Goal: Task Accomplishment & Management: Use online tool/utility

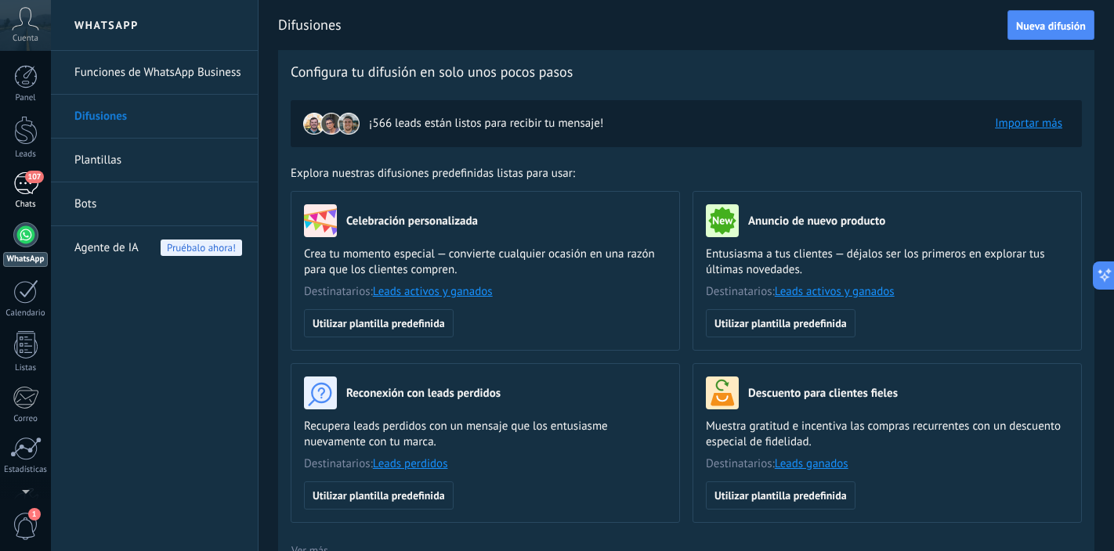
click at [27, 179] on span "107" at bounding box center [34, 177] width 18 height 13
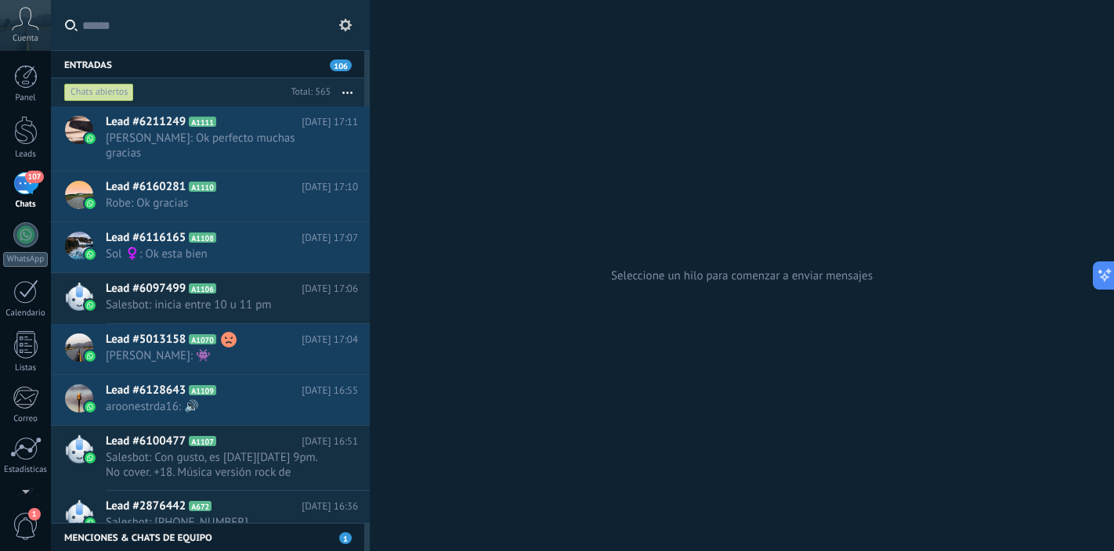
click at [24, 190] on div "107" at bounding box center [25, 183] width 25 height 23
click at [114, 92] on div "Chats abiertos" at bounding box center [99, 92] width 70 height 19
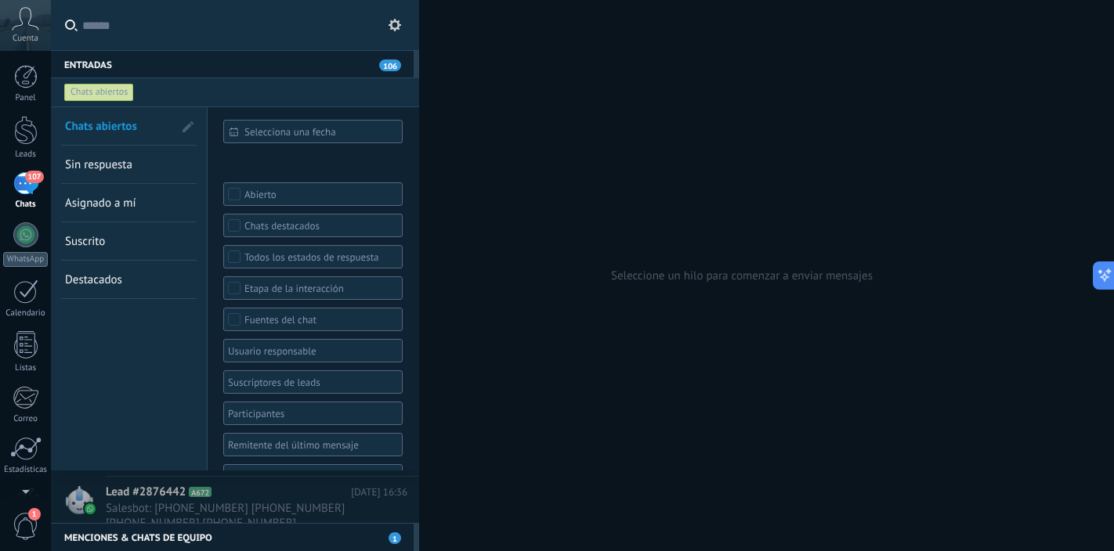
click at [114, 92] on div "Chats abiertos" at bounding box center [99, 92] width 70 height 19
click at [111, 162] on span "Sin respuesta" at bounding box center [98, 164] width 67 height 15
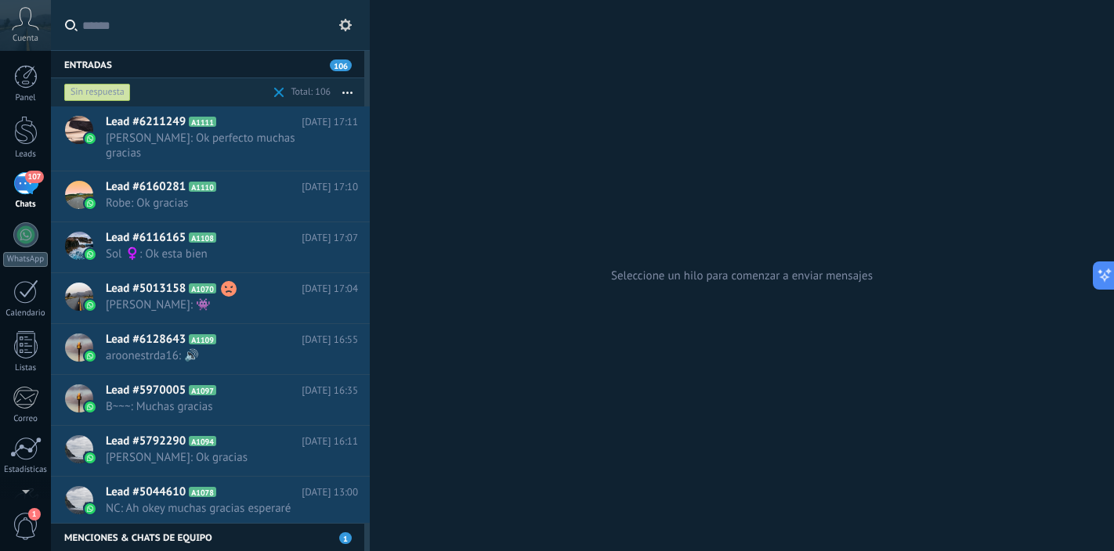
click at [117, 92] on div "Sin respuesta" at bounding box center [97, 92] width 67 height 19
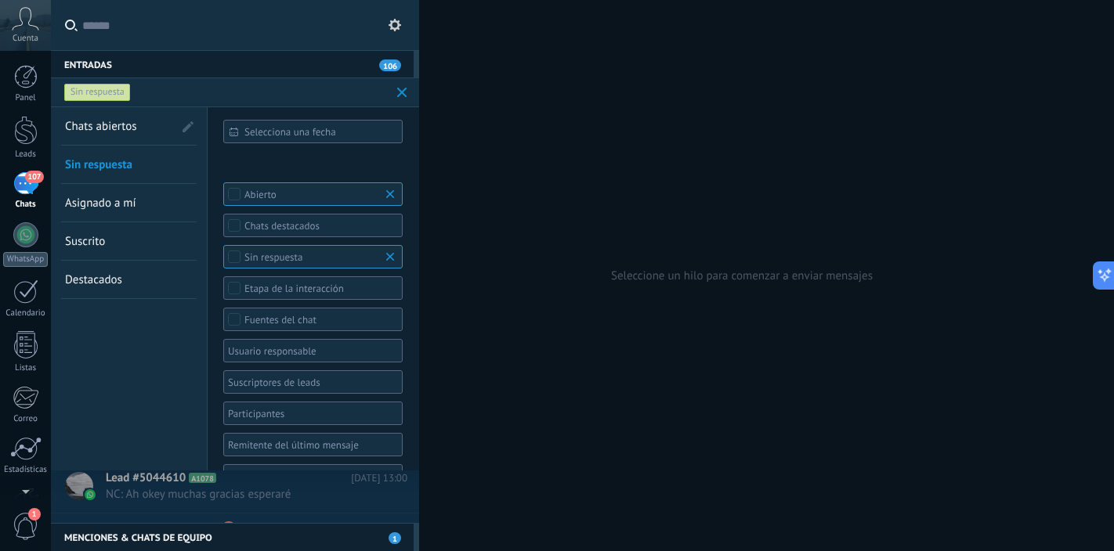
click at [117, 121] on span "Chats abiertos" at bounding box center [101, 126] width 72 height 15
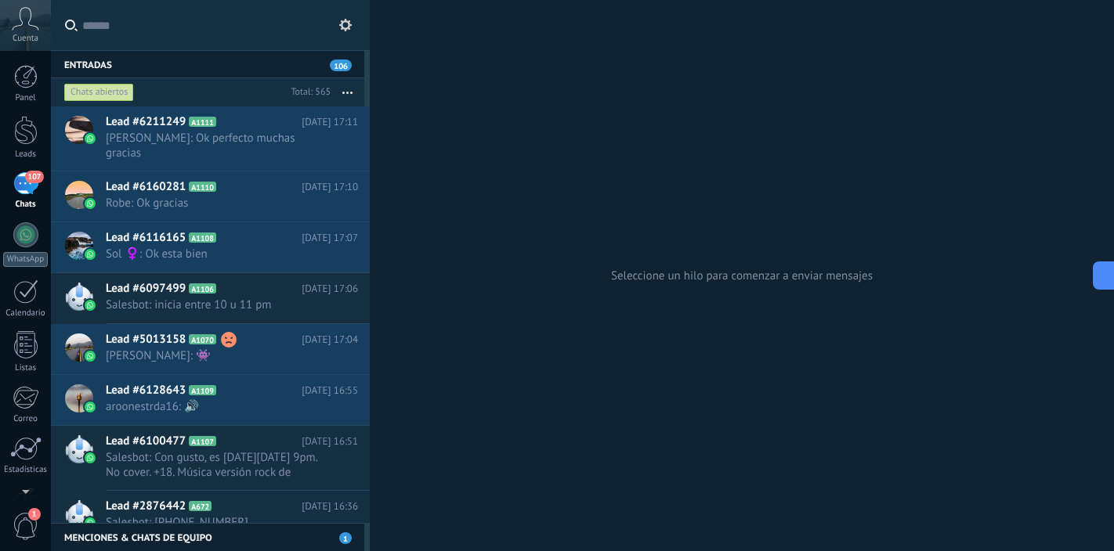
click at [468, 155] on div "Seleccione un hilo para comenzar a enviar mensajes" at bounding box center [742, 275] width 744 height 551
click at [27, 182] on span "107" at bounding box center [34, 177] width 18 height 13
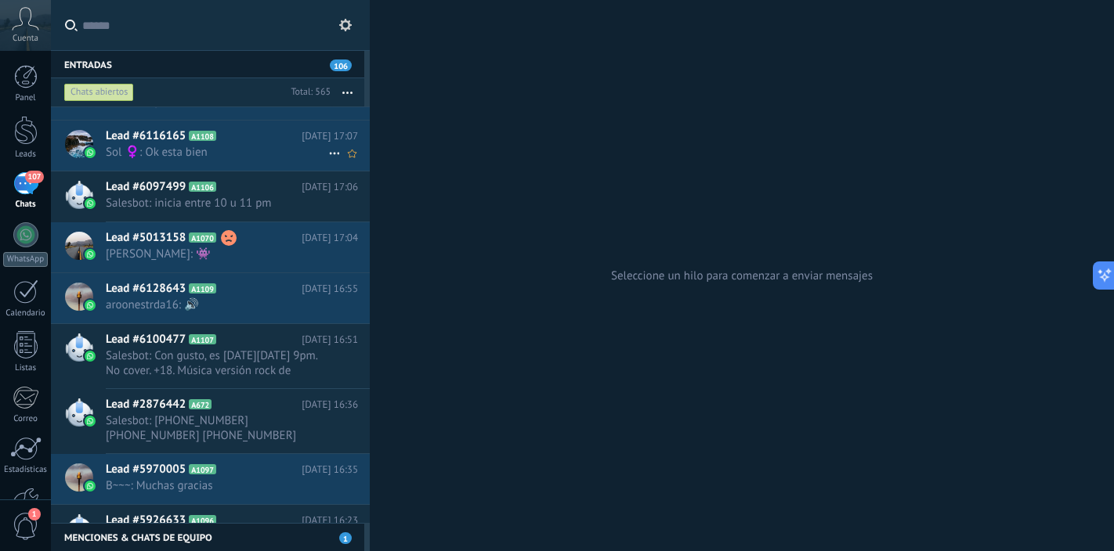
scroll to position [105, 0]
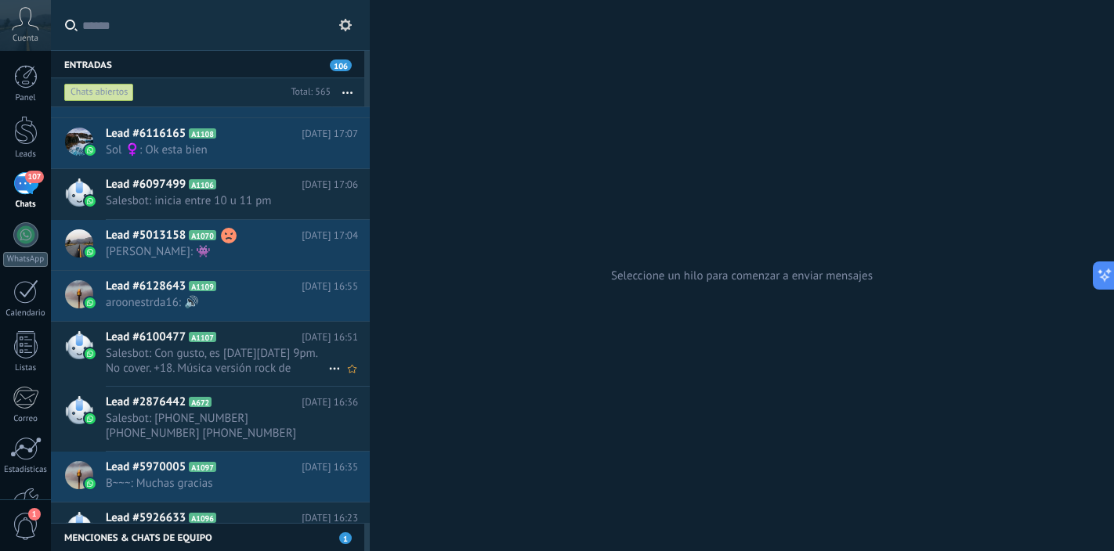
click at [237, 346] on span "Salesbot: Con gusto, es [DATE][DATE] 9pm. No cover. +18. Música versión rock de…" at bounding box center [217, 361] width 222 height 30
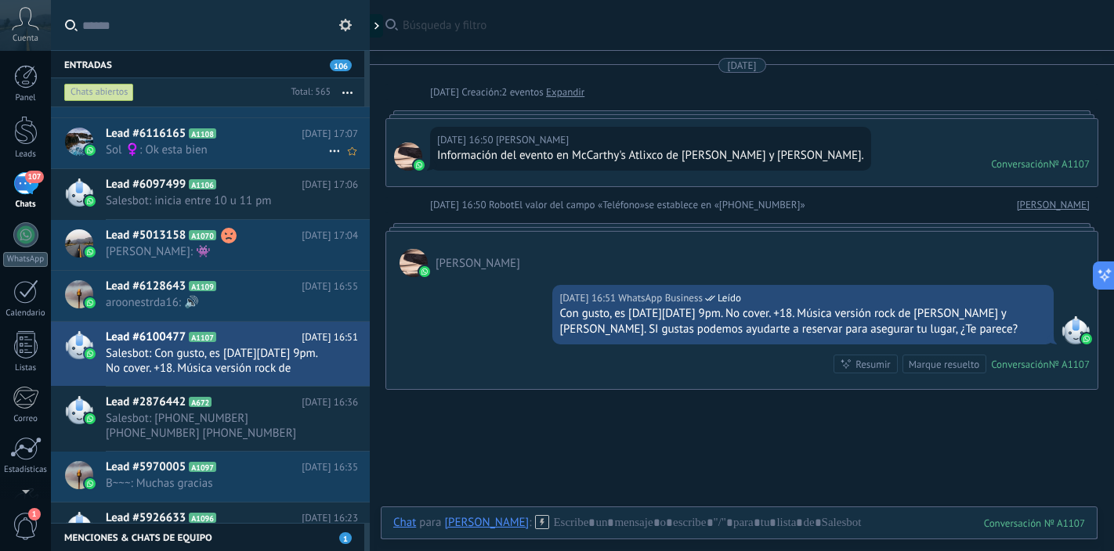
click at [250, 143] on span "Sol ‍♀️: Ok esta bien" at bounding box center [217, 150] width 222 height 15
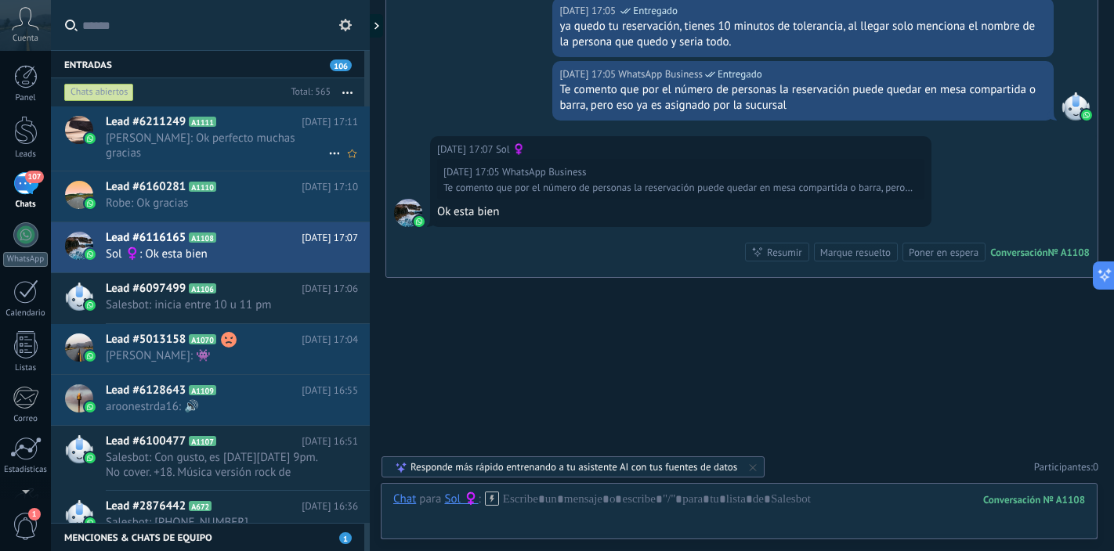
click at [275, 123] on h2 "Lead #6211249 A1111" at bounding box center [204, 122] width 196 height 16
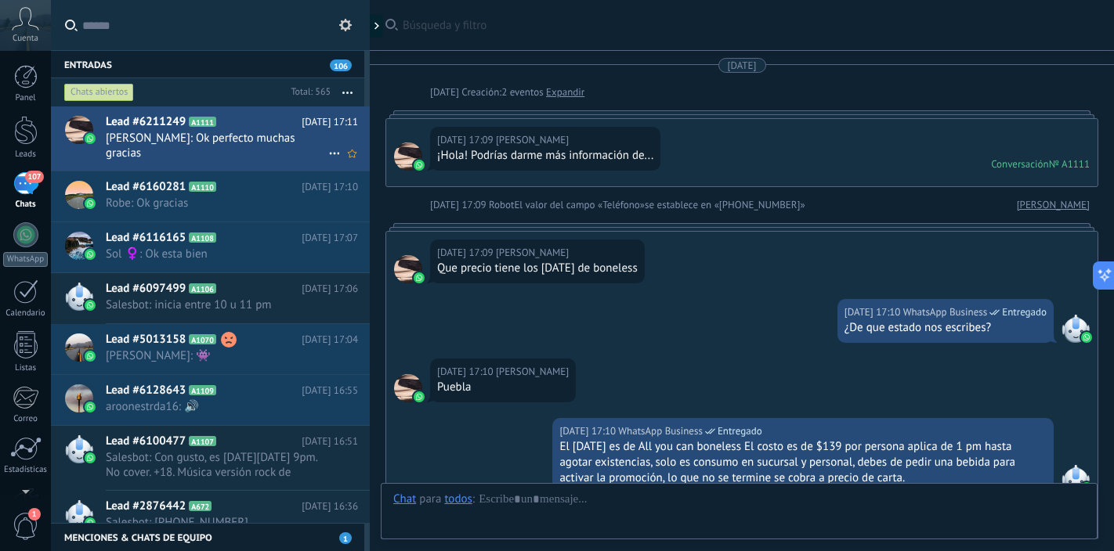
scroll to position [576, 0]
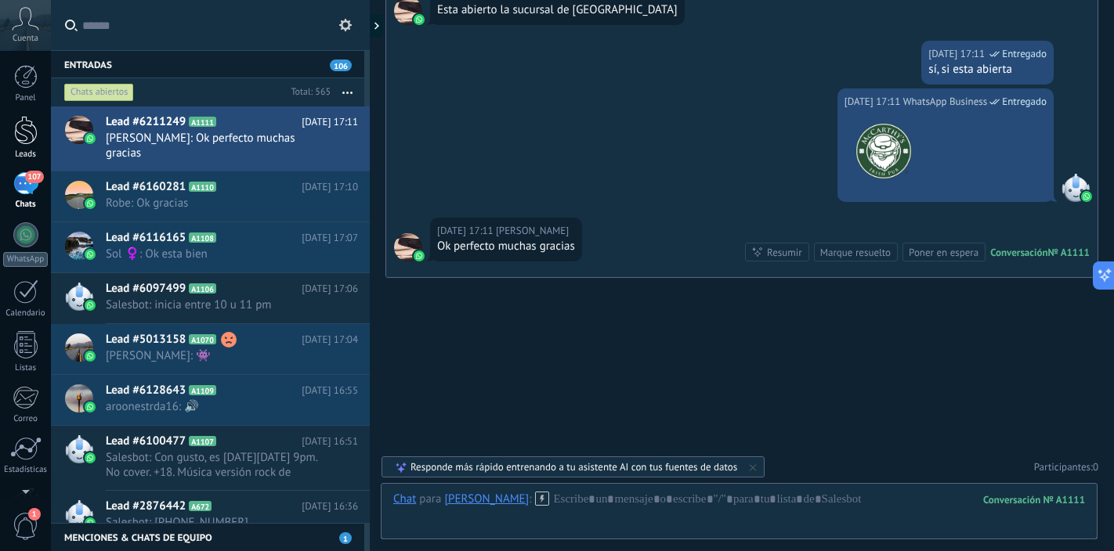
click at [31, 123] on div at bounding box center [25, 130] width 23 height 29
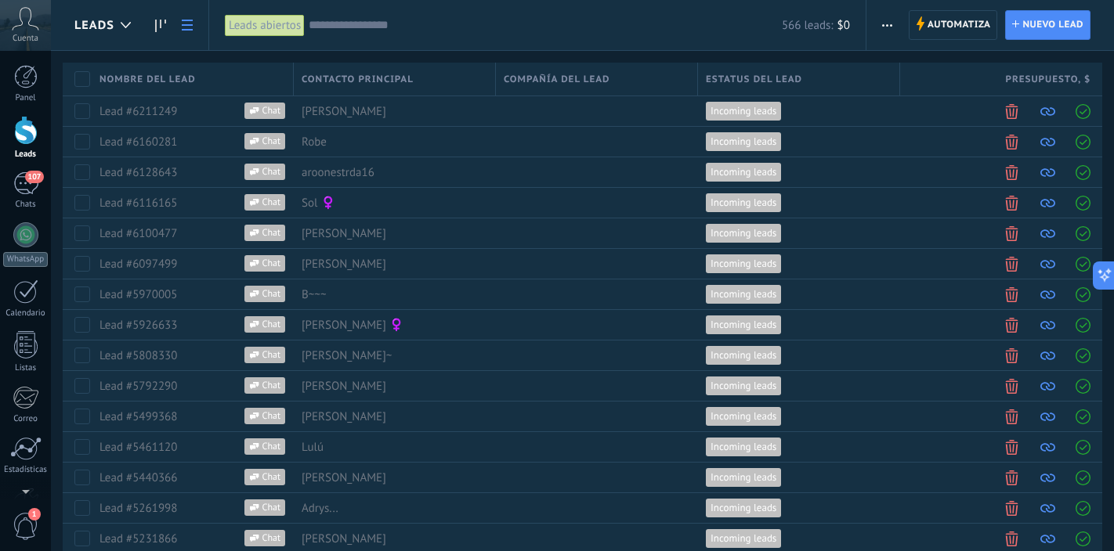
click at [881, 27] on button "button" at bounding box center [887, 25] width 23 height 30
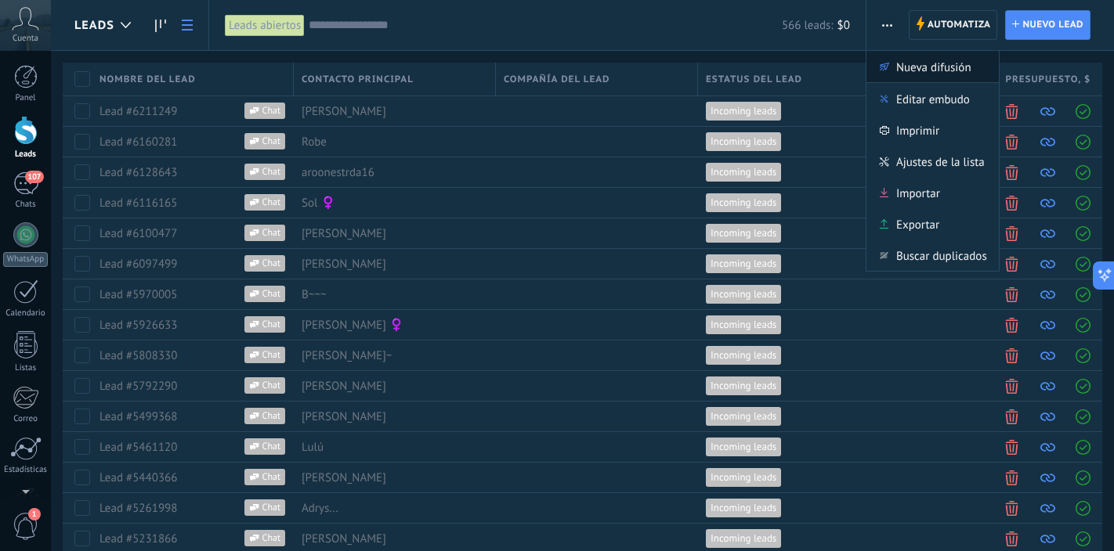
click at [887, 67] on icon at bounding box center [884, 66] width 9 height 9
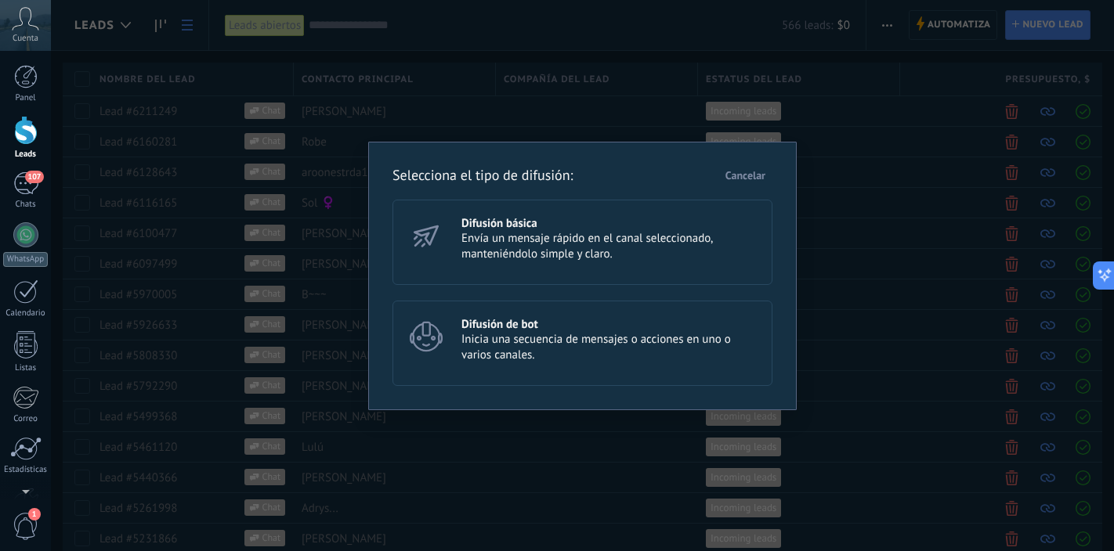
click at [582, 235] on span "Envía un mensaje rápido en el canal seleccionado, manteniéndolo simple y claro." at bounding box center [609, 246] width 297 height 31
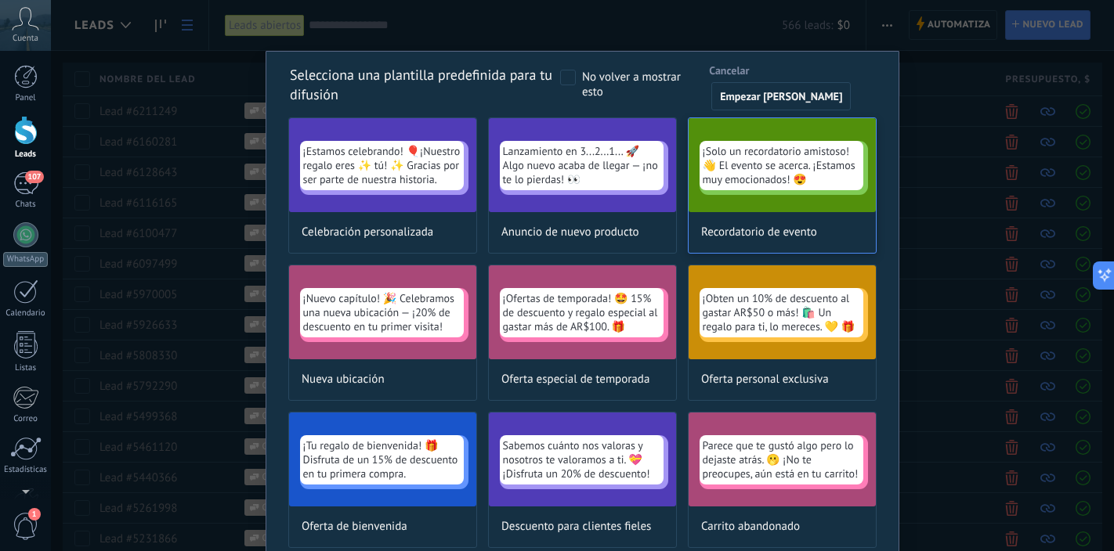
click at [749, 188] on div "¡Solo un recordatorio amistoso!👋 El evento se acerca. ¡Estamos muy emocionados!…" at bounding box center [781, 165] width 164 height 49
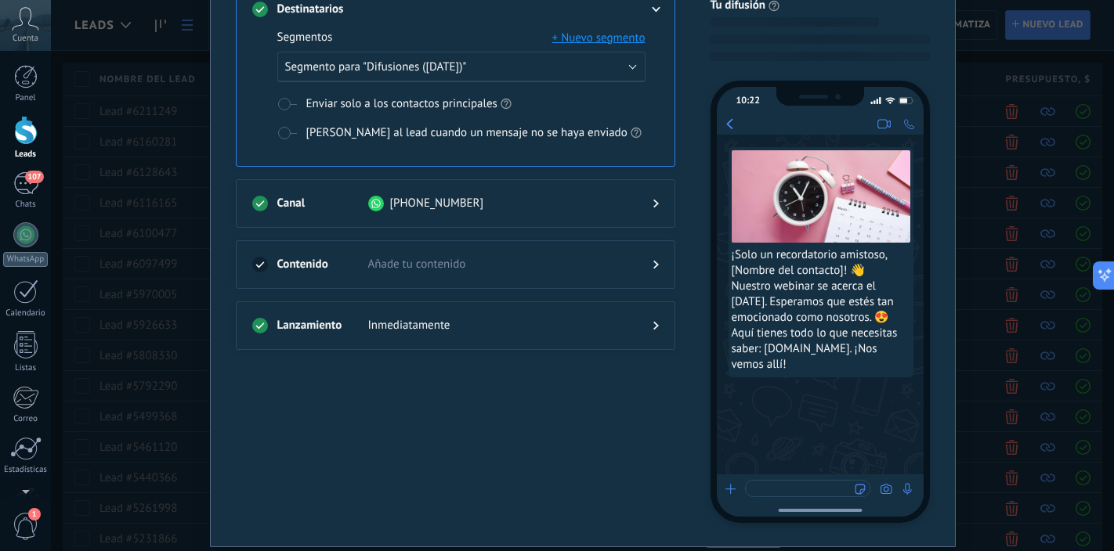
scroll to position [131, 0]
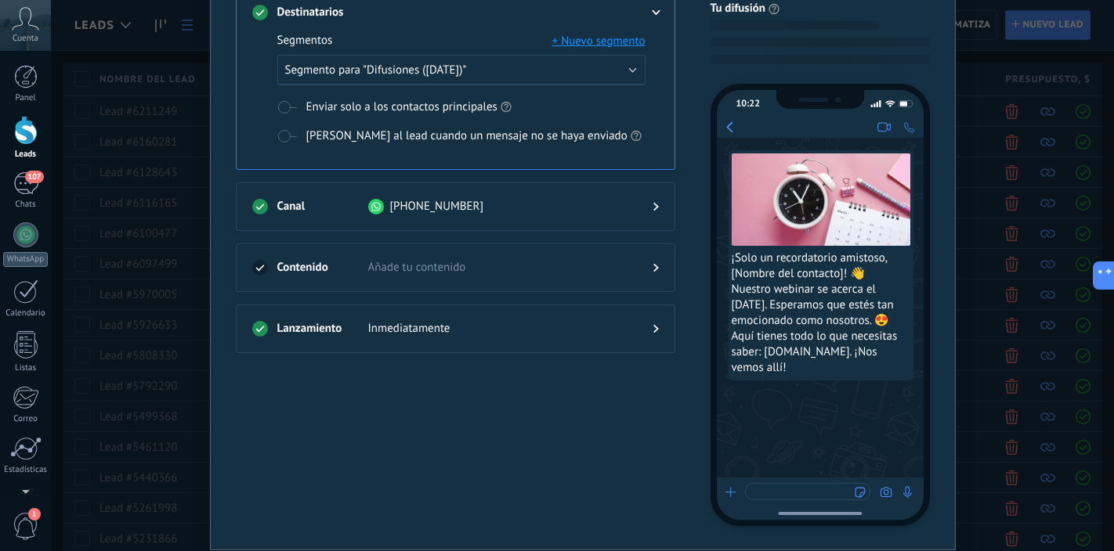
click at [497, 273] on span "Añade tu contenido" at bounding box center [497, 268] width 259 height 16
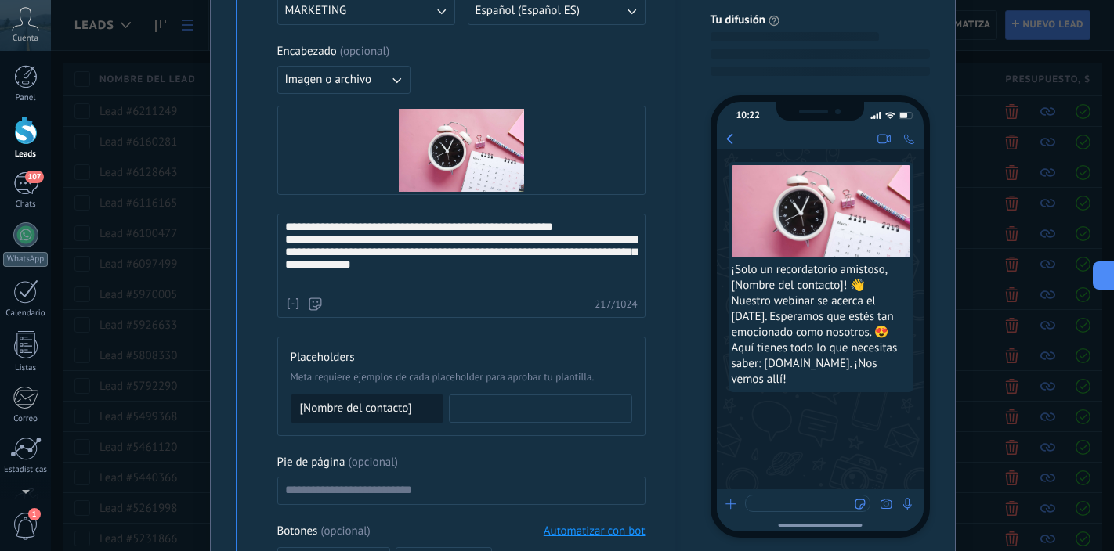
scroll to position [437, 0]
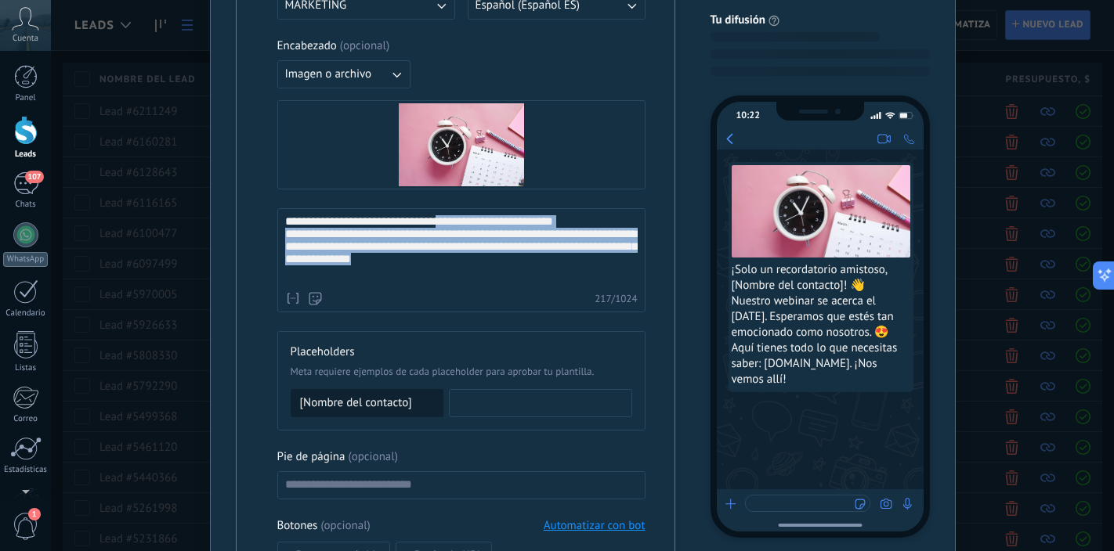
drag, startPoint x: 441, startPoint y: 228, endPoint x: 516, endPoint y: 283, distance: 93.1
click at [516, 283] on div "**********" at bounding box center [461, 249] width 352 height 69
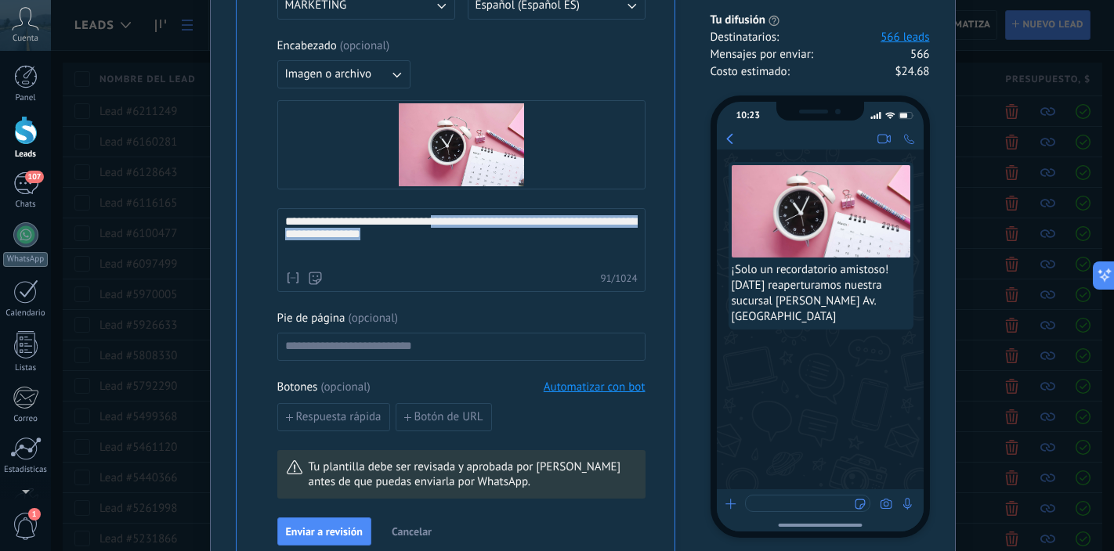
drag, startPoint x: 447, startPoint y: 221, endPoint x: 464, endPoint y: 247, distance: 30.6
click at [464, 247] on div "**********" at bounding box center [461, 239] width 352 height 49
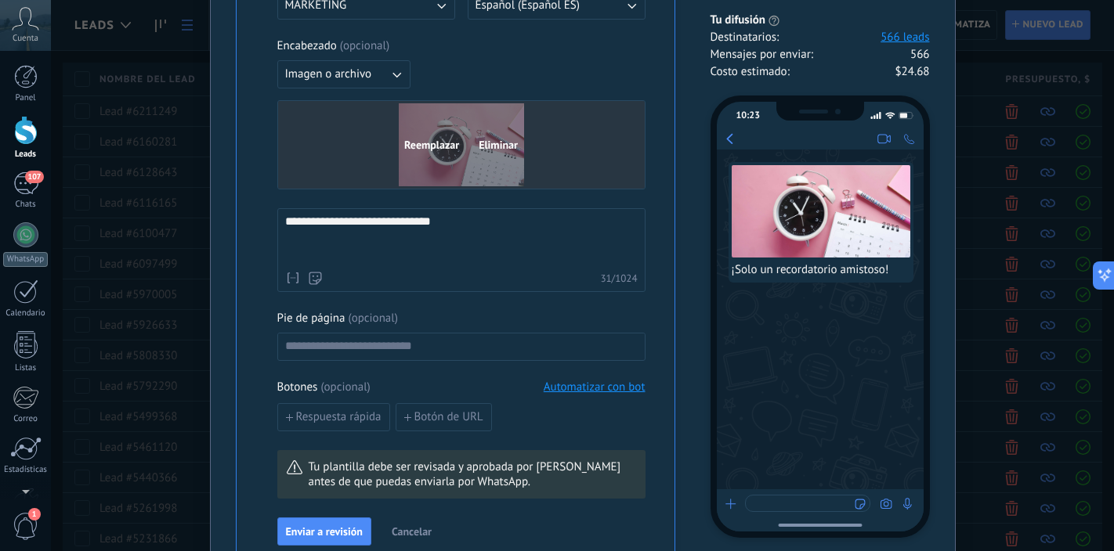
click at [485, 143] on span "Eliminar" at bounding box center [498, 144] width 39 height 11
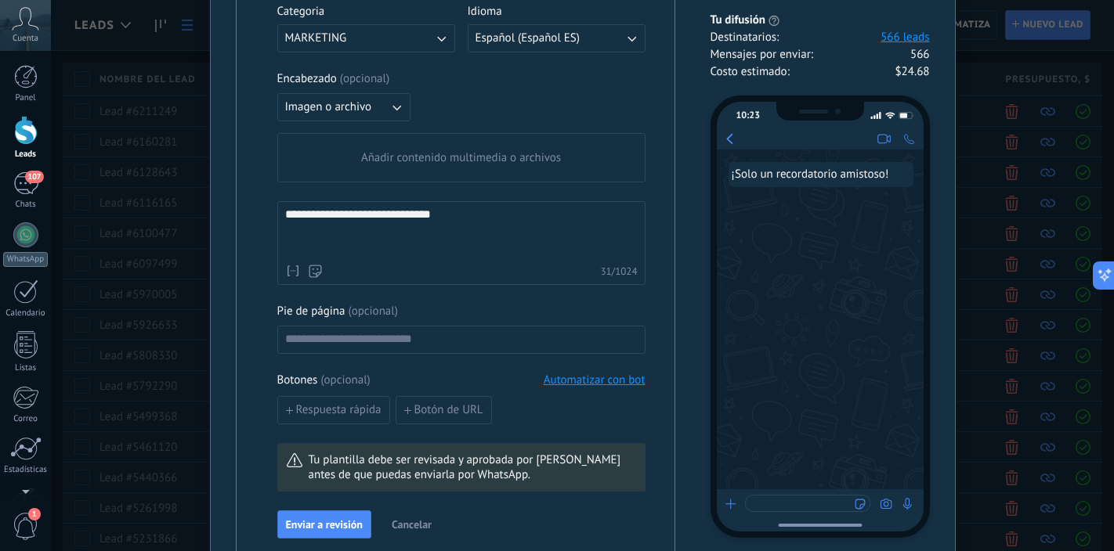
scroll to position [398, 0]
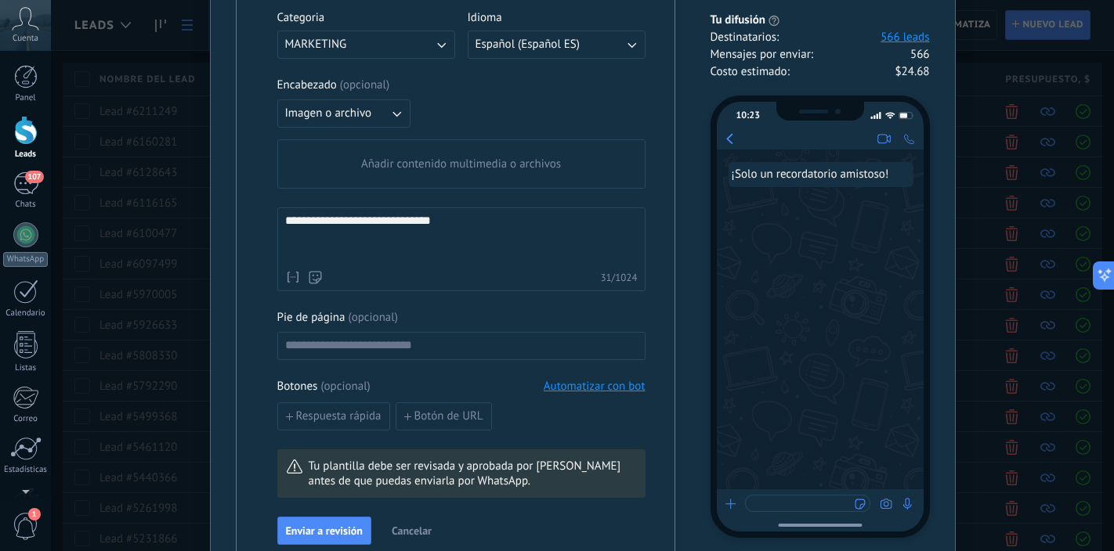
click at [471, 233] on div "**********" at bounding box center [461, 239] width 352 height 49
click at [464, 228] on div "**********" at bounding box center [461, 239] width 352 height 49
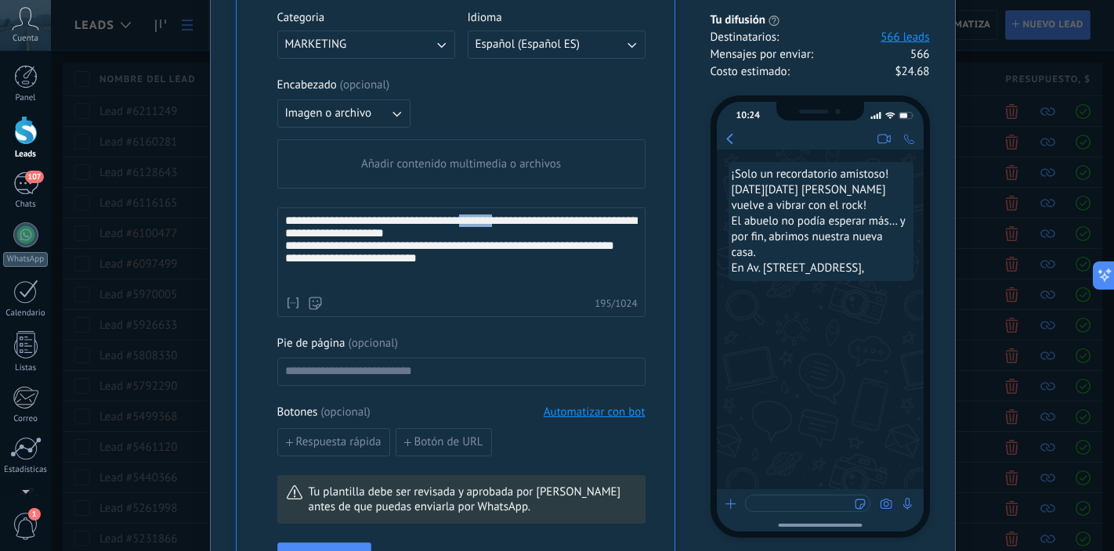
drag, startPoint x: 501, startPoint y: 222, endPoint x: 466, endPoint y: 220, distance: 35.3
click at [466, 220] on div "**********" at bounding box center [461, 252] width 352 height 74
drag, startPoint x: 464, startPoint y: 220, endPoint x: 437, endPoint y: 215, distance: 27.8
click at [437, 215] on div "**********" at bounding box center [461, 252] width 352 height 74
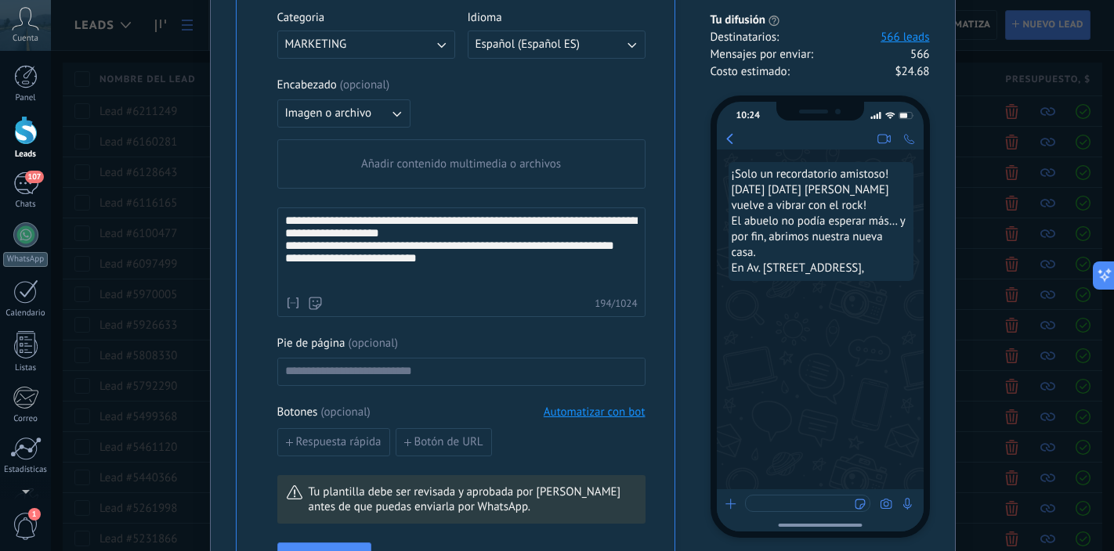
click at [285, 280] on div "**********" at bounding box center [461, 252] width 352 height 74
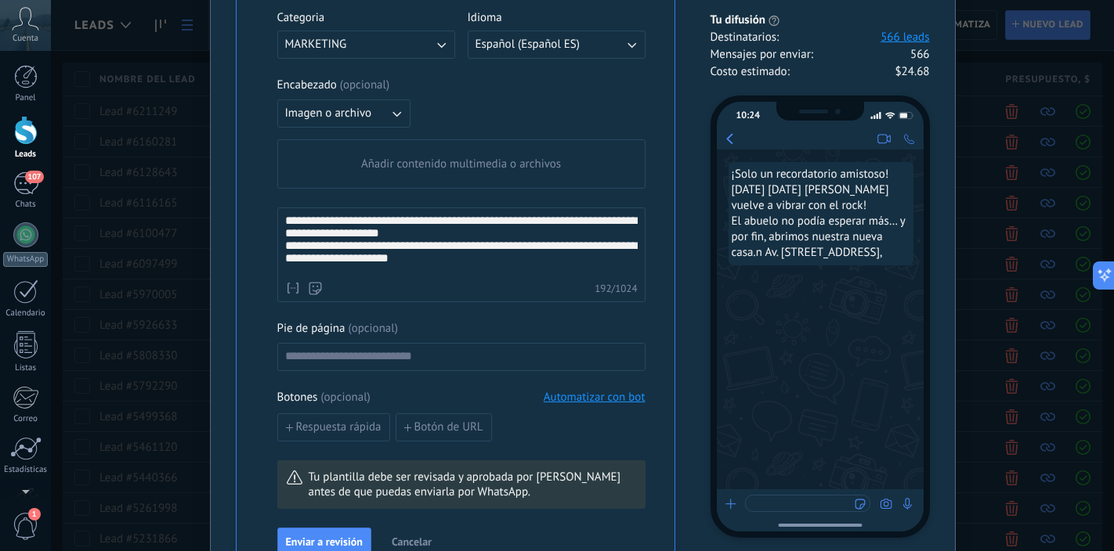
click at [407, 284] on div "Nombre del contacto Nombre Apellido Contacto ID Contacto usuario responsable Co…" at bounding box center [461, 288] width 352 height 16
click at [486, 269] on div "**********" at bounding box center [461, 245] width 352 height 60
click at [463, 239] on div "**********" at bounding box center [461, 245] width 352 height 60
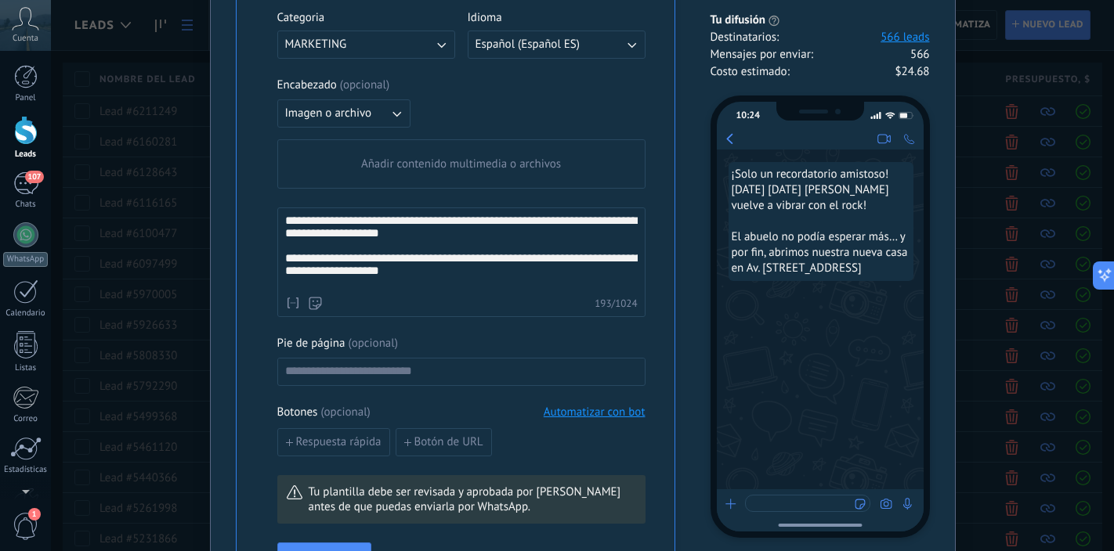
click at [492, 284] on div "**********" at bounding box center [461, 262] width 352 height 45
click at [474, 292] on div "**********" at bounding box center [461, 263] width 368 height 110
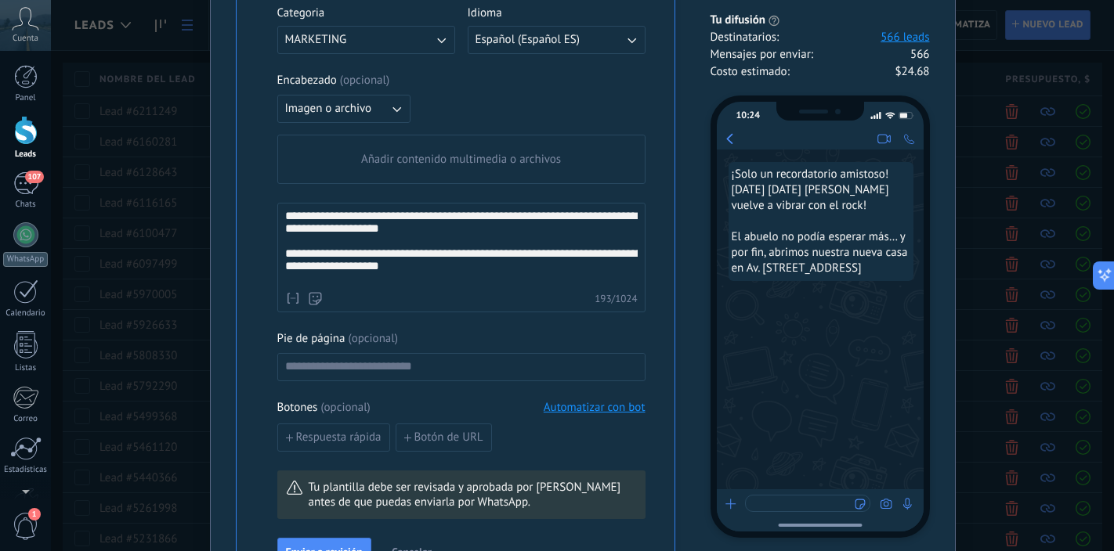
scroll to position [407, 0]
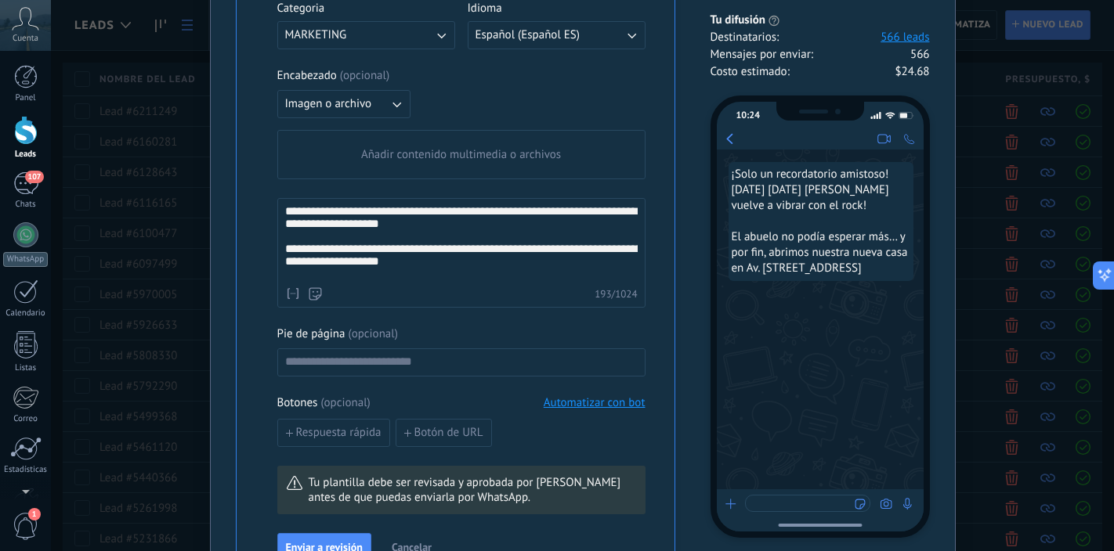
click at [468, 160] on span "Añadir contenido multimedia o archivos" at bounding box center [461, 155] width 200 height 16
click at [0, 0] on input "Añadir contenido multimedia o archivos" at bounding box center [0, 0] width 0 height 0
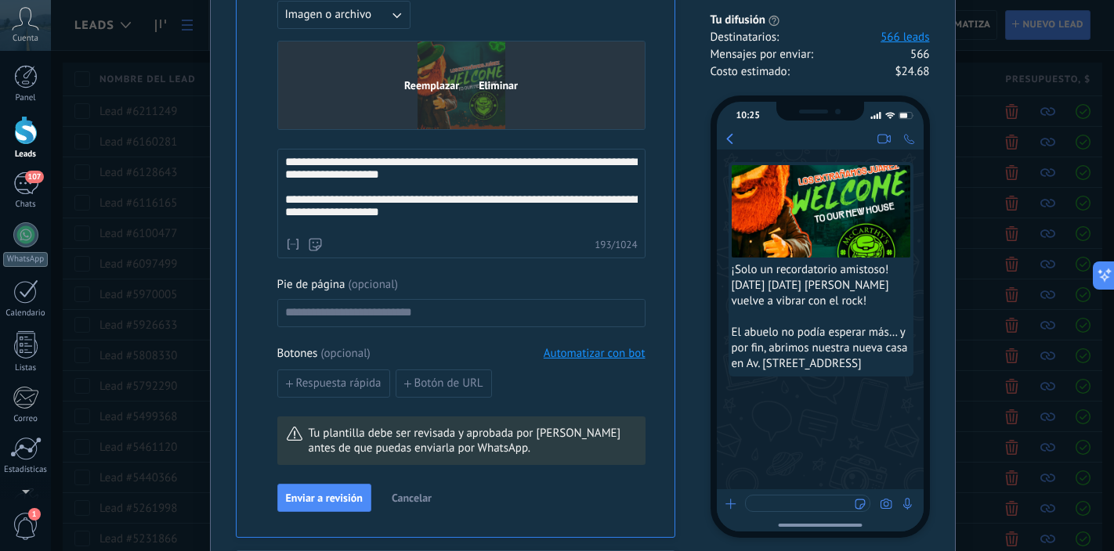
scroll to position [497, 0]
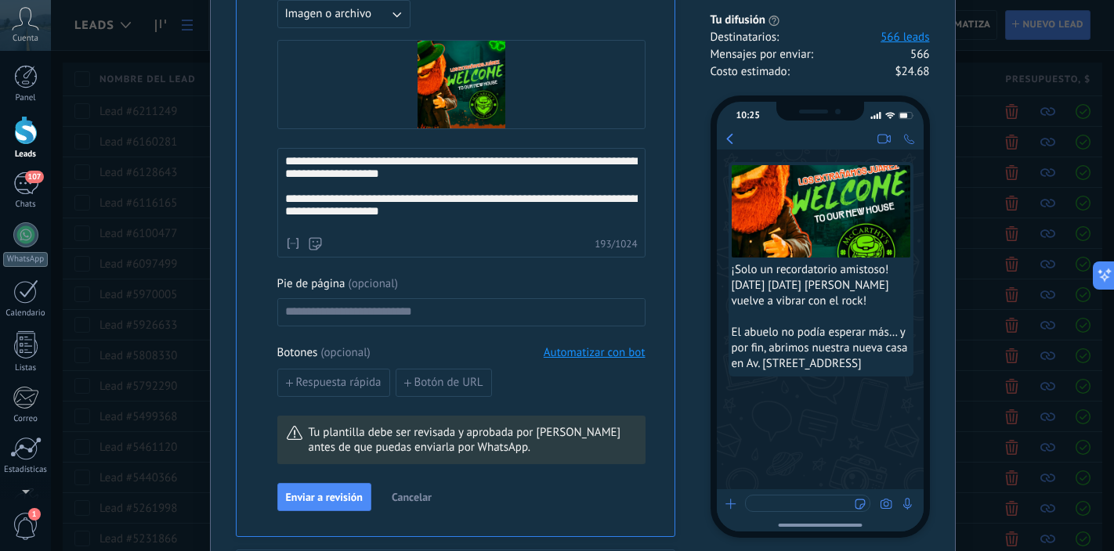
click at [584, 164] on div "**********" at bounding box center [461, 192] width 352 height 74
click at [535, 238] on div "Nombre del contacto Nombre Apellido Contacto ID Contacto usuario responsable Co…" at bounding box center [461, 244] width 352 height 16
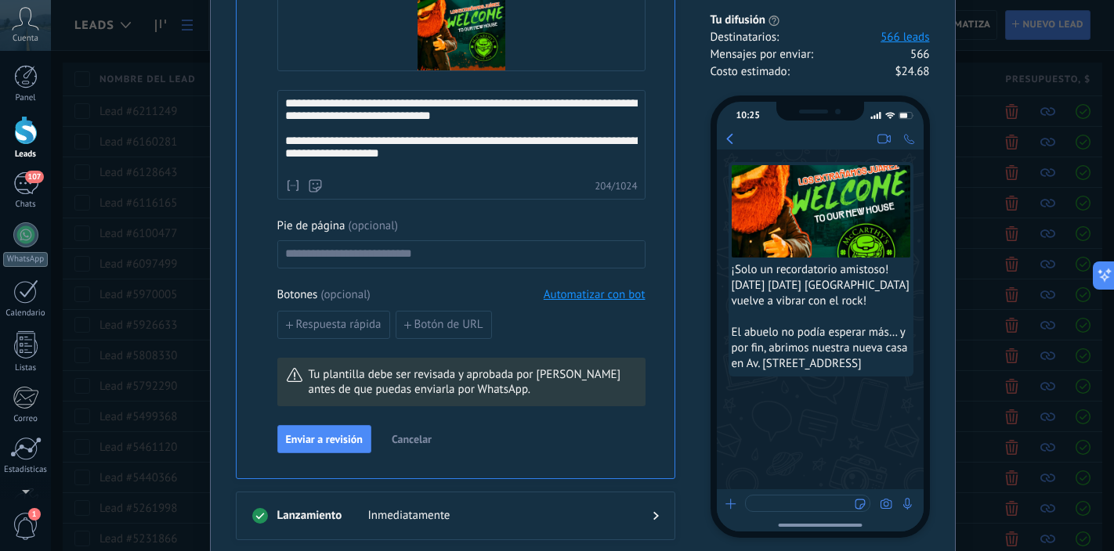
scroll to position [632, 0]
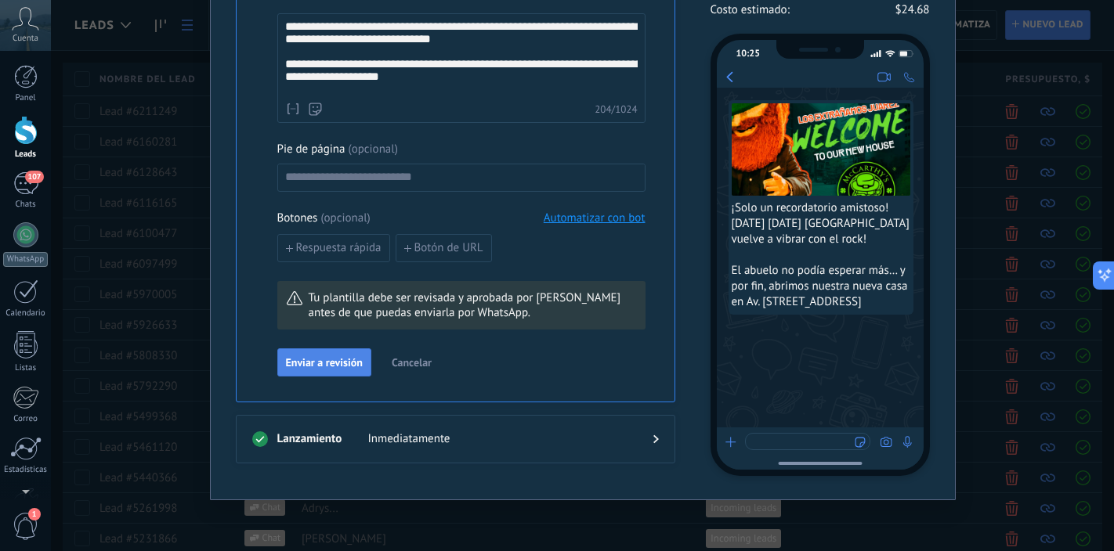
click at [343, 368] on span "Enviar a revisión" at bounding box center [324, 362] width 77 height 11
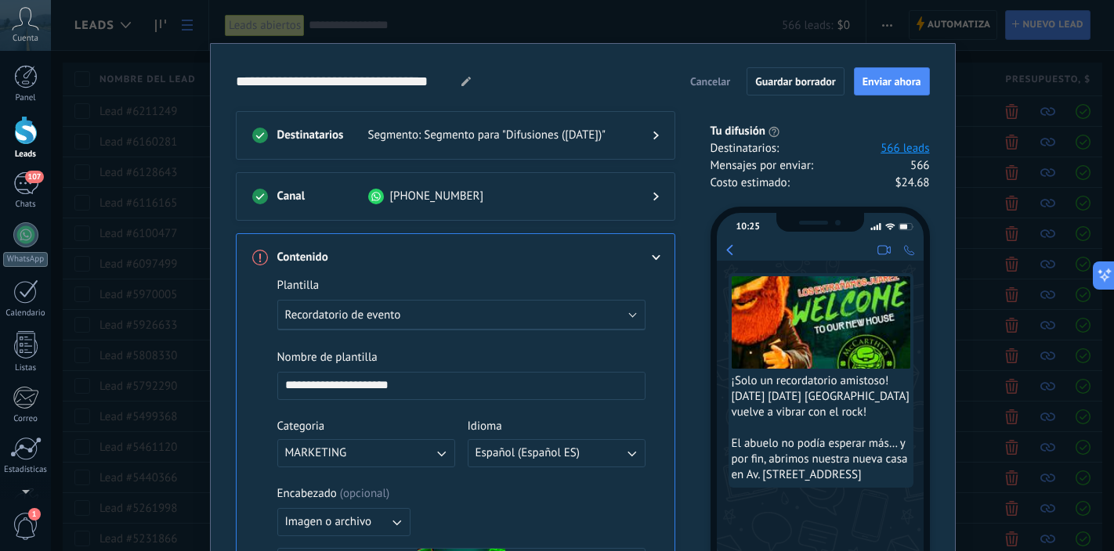
scroll to position [0, 0]
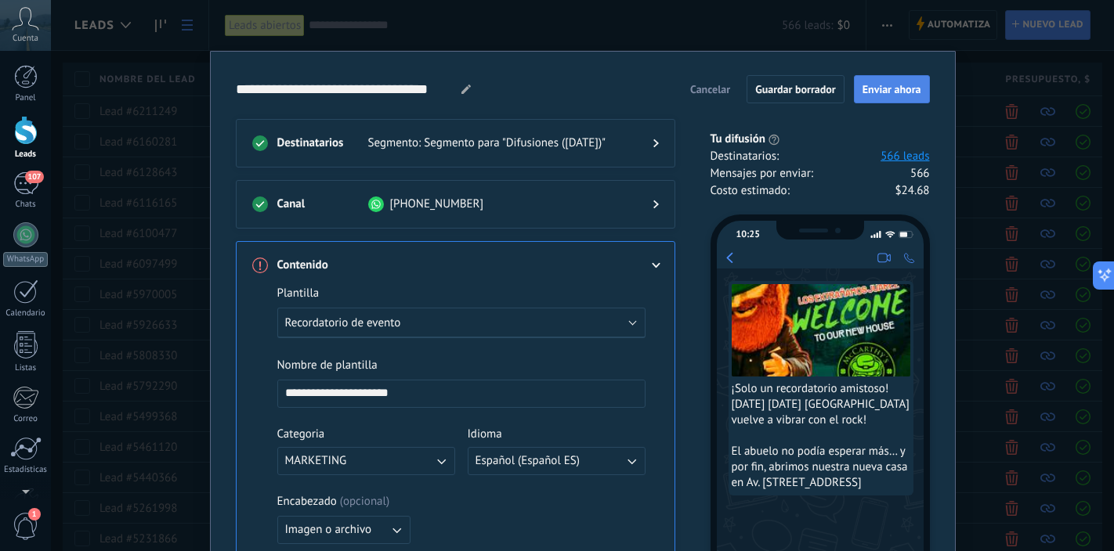
click at [887, 88] on span "Enviar ahora" at bounding box center [891, 89] width 59 height 11
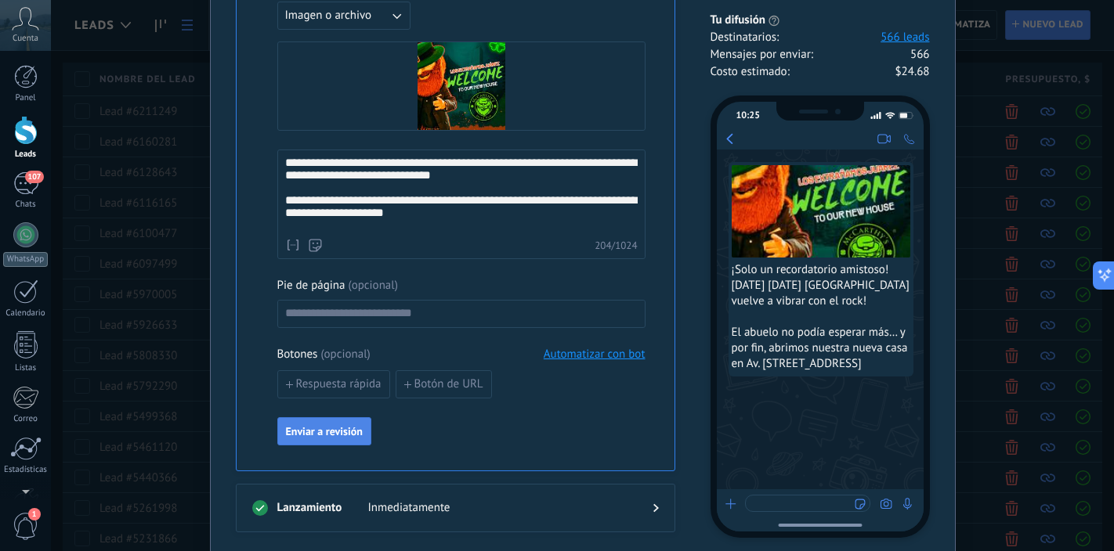
scroll to position [519, 0]
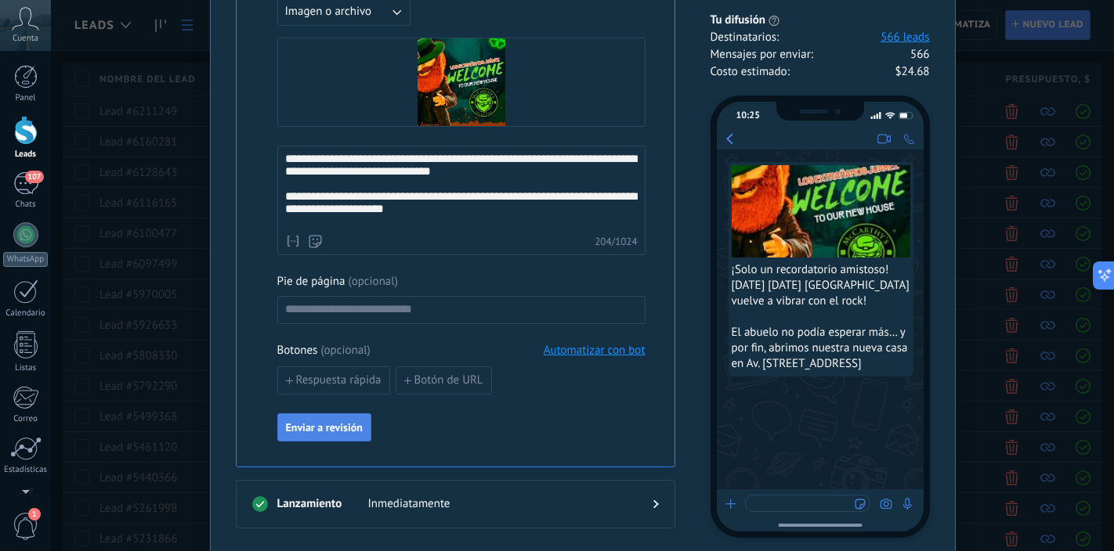
click at [320, 439] on button "Enviar a revisión" at bounding box center [324, 428] width 94 height 28
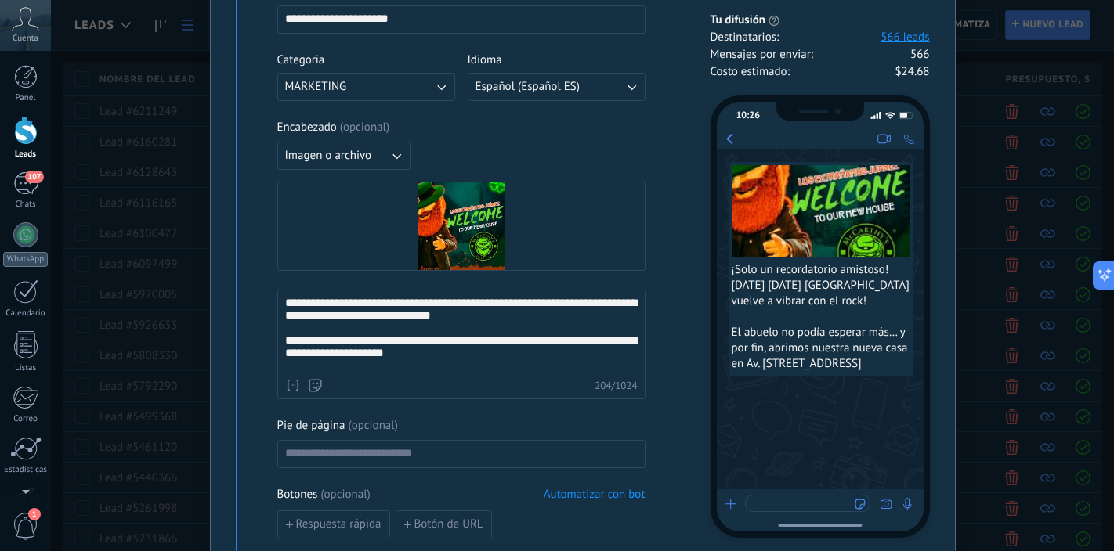
scroll to position [407, 0]
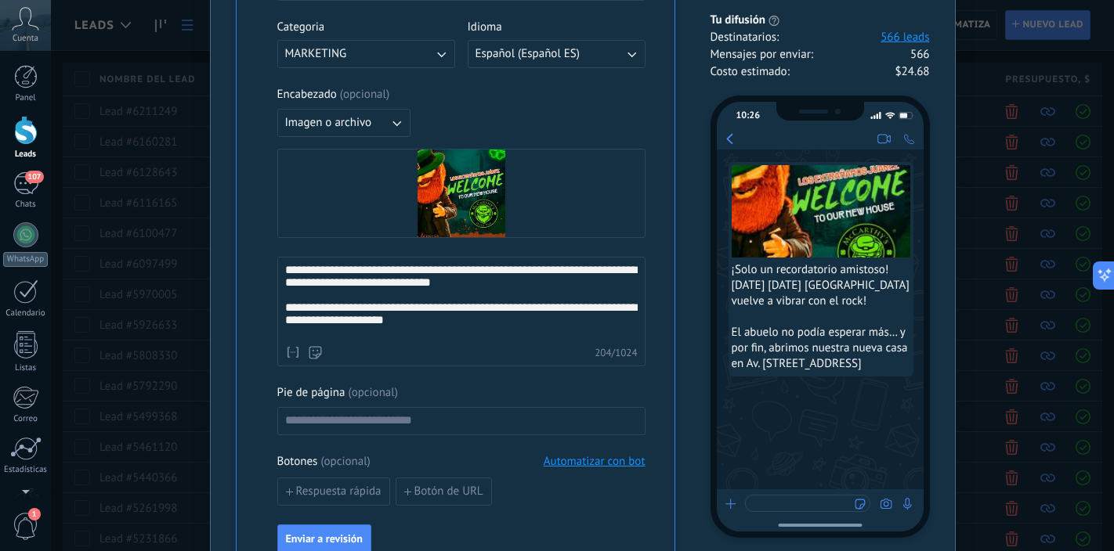
click at [320, 539] on span "Enviar a revisión" at bounding box center [324, 538] width 77 height 11
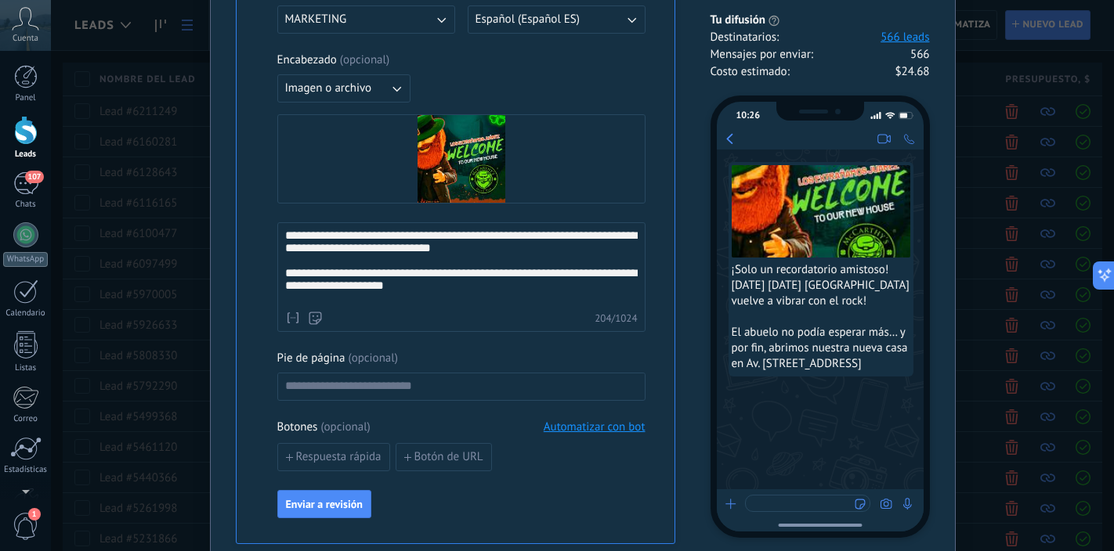
scroll to position [584, 0]
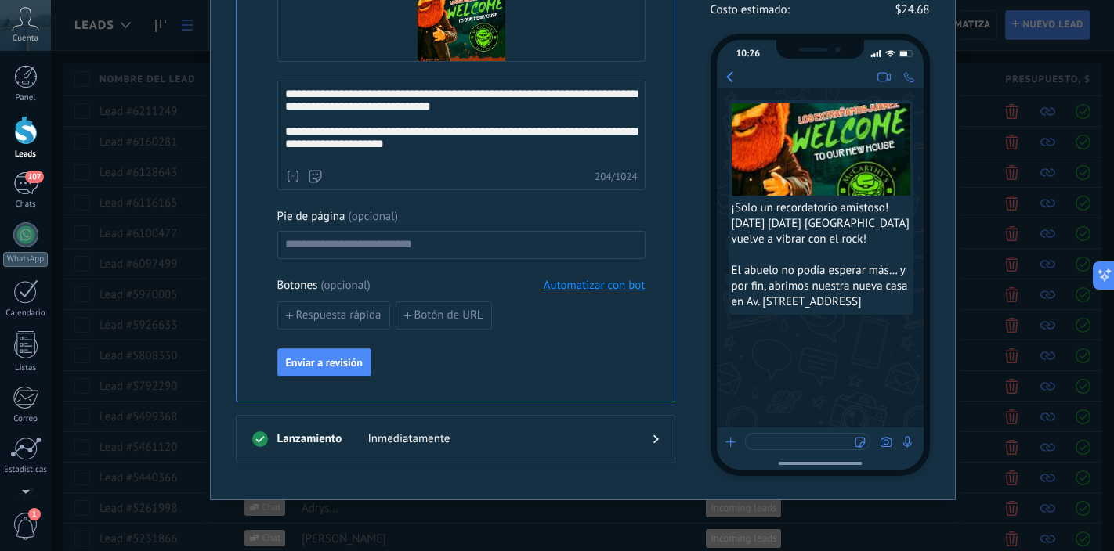
click at [350, 367] on span "Enviar a revisión" at bounding box center [324, 362] width 77 height 11
click at [333, 363] on span "Enviar a revisión" at bounding box center [324, 362] width 77 height 11
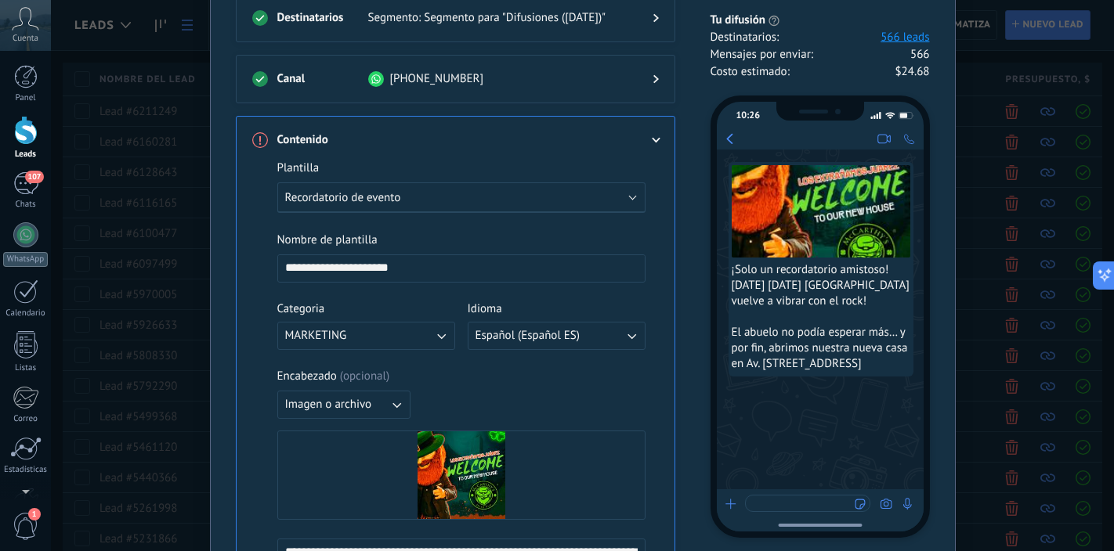
scroll to position [0, 0]
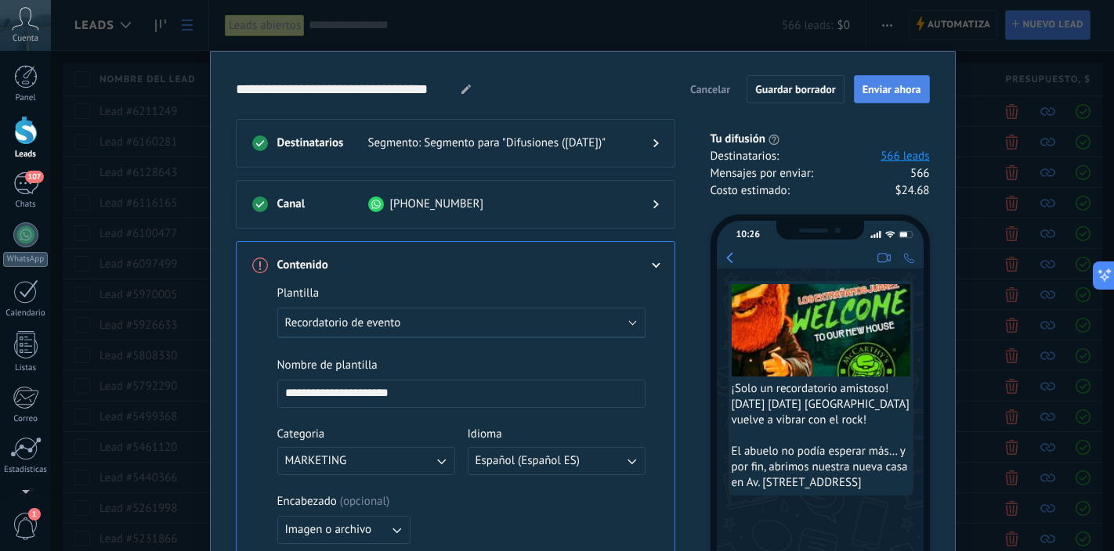
click at [876, 88] on span "Enviar ahora" at bounding box center [891, 89] width 59 height 11
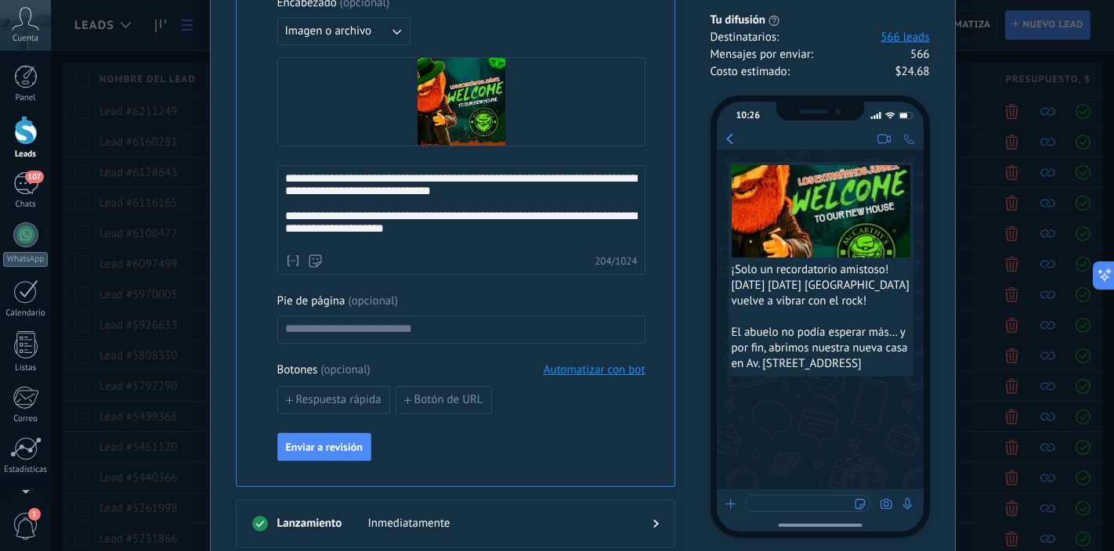
scroll to position [526, 0]
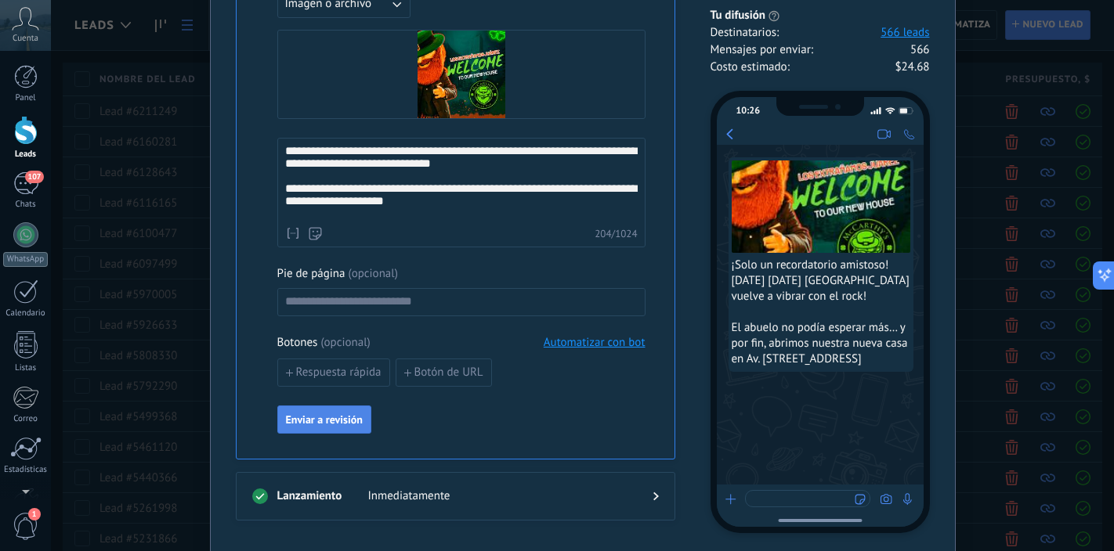
click at [361, 418] on button "Enviar a revisión" at bounding box center [324, 420] width 94 height 28
click at [352, 428] on button "Enviar a revisión" at bounding box center [324, 420] width 94 height 28
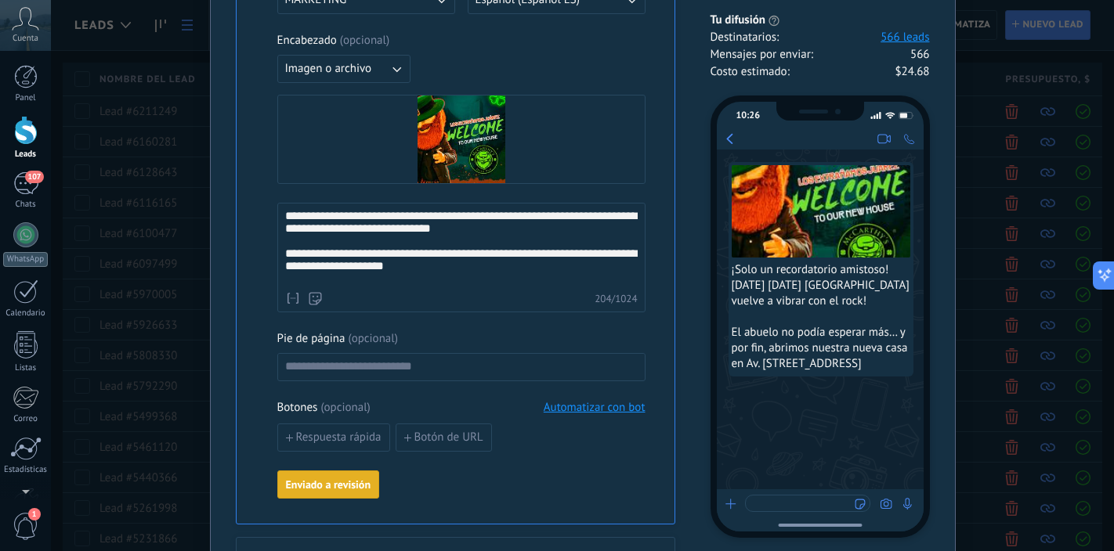
scroll to position [459, 0]
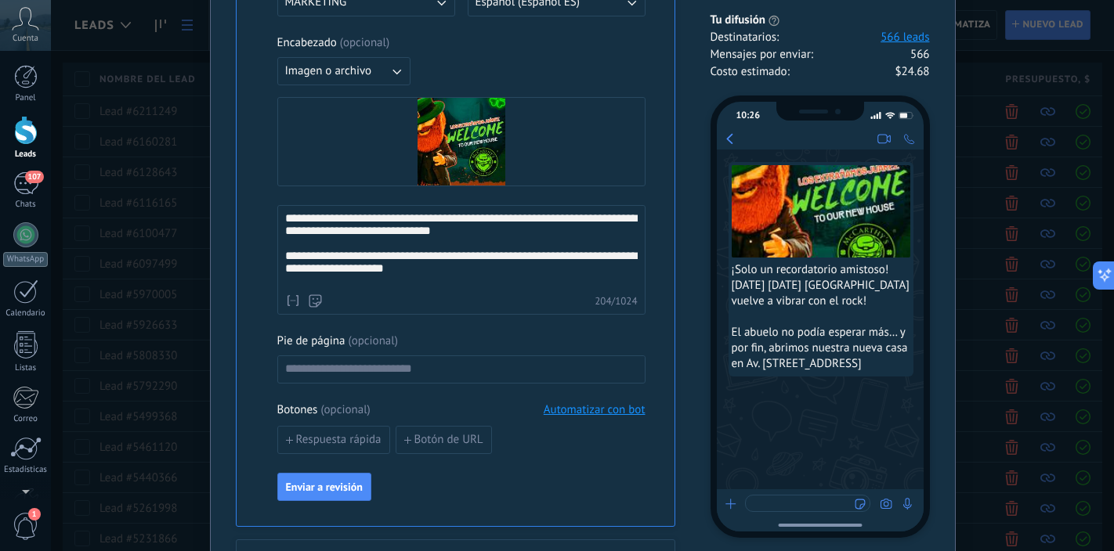
click at [453, 280] on div "**********" at bounding box center [461, 249] width 352 height 74
click at [340, 482] on span "Enviar a revisión" at bounding box center [324, 487] width 77 height 11
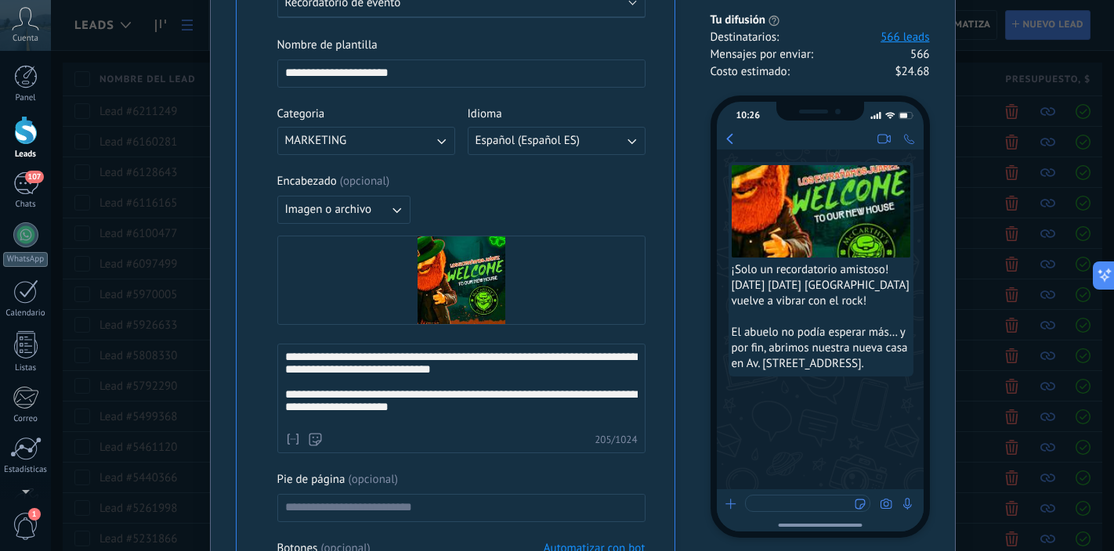
scroll to position [316, 0]
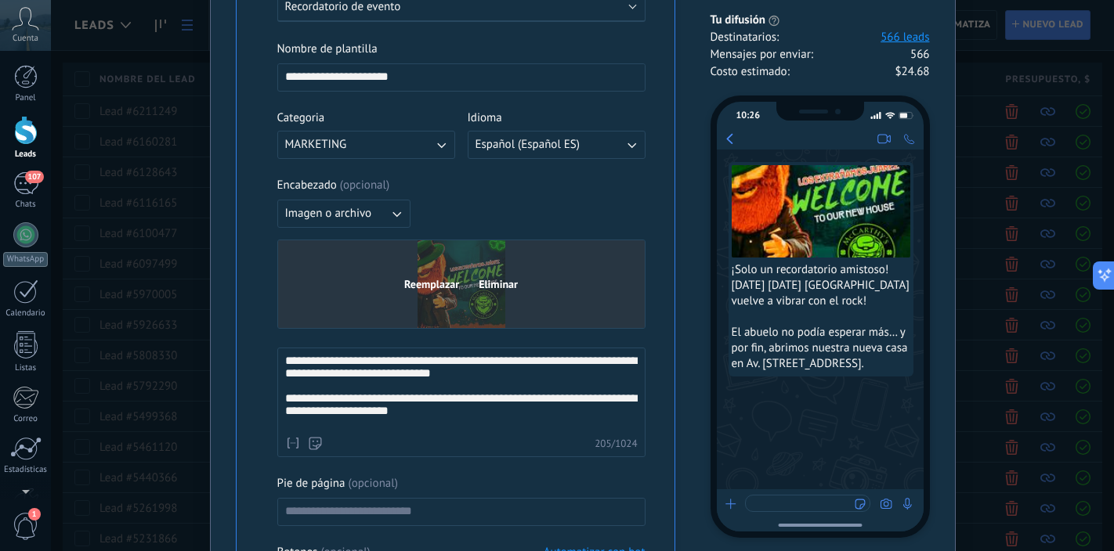
click at [488, 284] on span "Eliminar" at bounding box center [498, 284] width 39 height 11
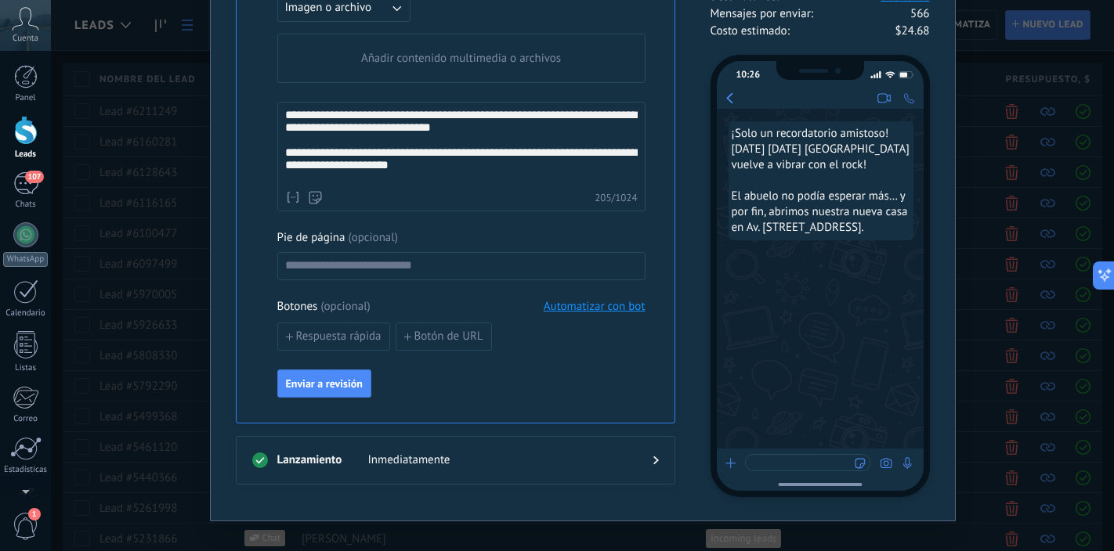
scroll to position [544, 0]
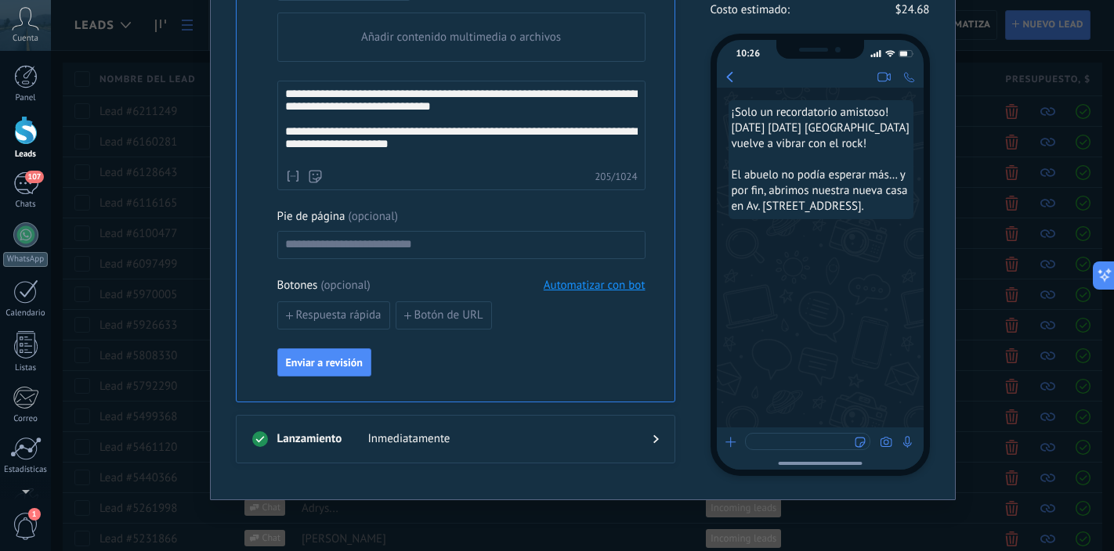
click at [327, 359] on span "Enviar a revisión" at bounding box center [324, 362] width 77 height 11
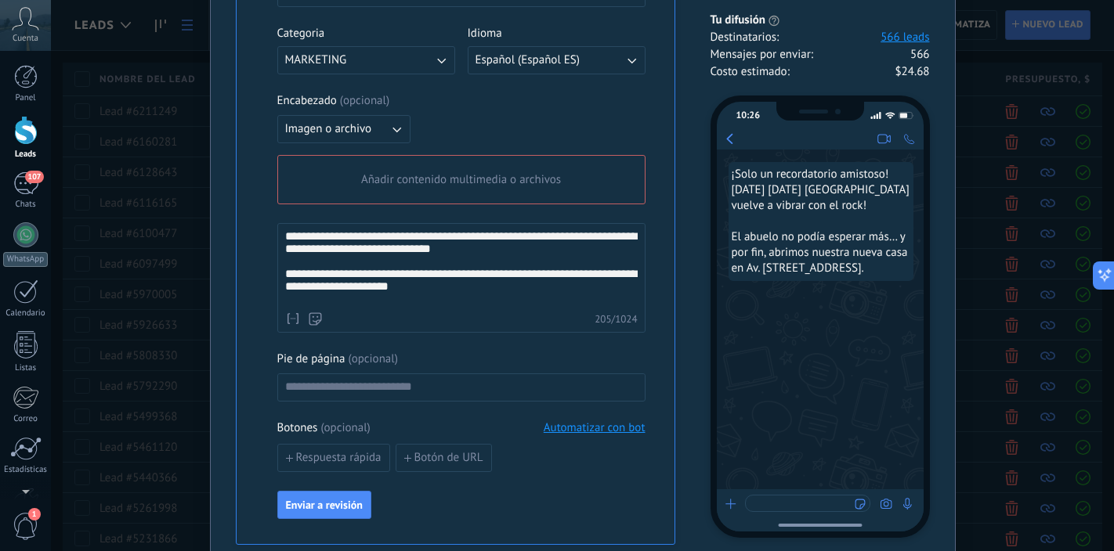
scroll to position [354, 0]
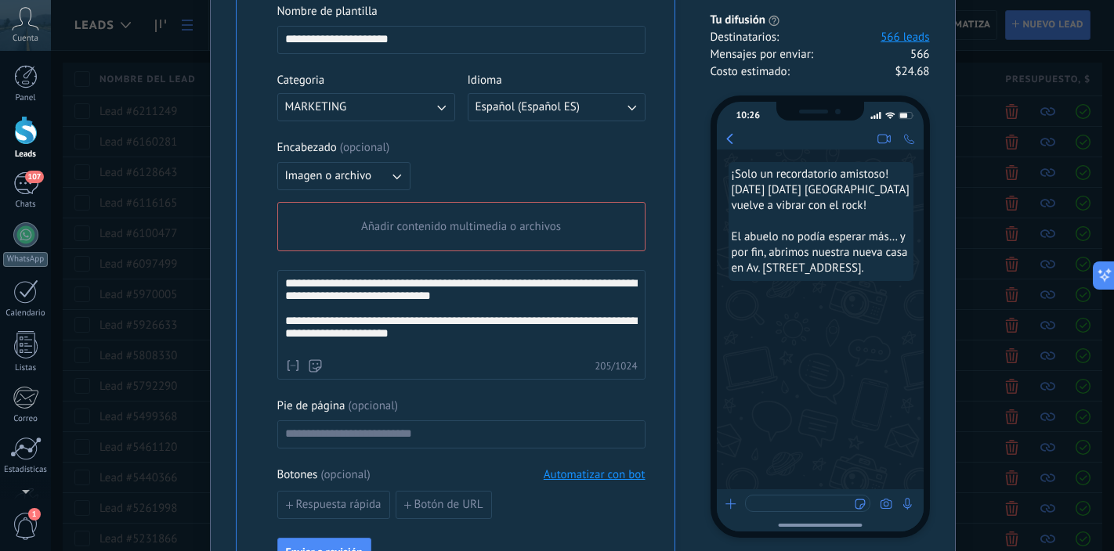
click at [419, 226] on span "Añadir contenido multimedia o archivos" at bounding box center [461, 227] width 200 height 16
click at [0, 0] on input "Añadir contenido multimedia o archivos" at bounding box center [0, 0] width 0 height 0
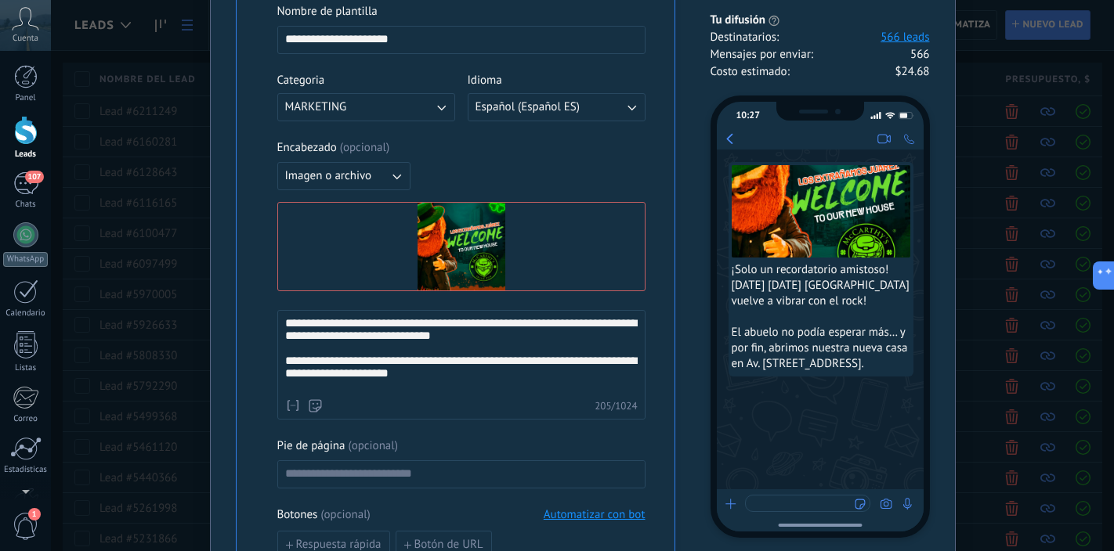
click at [579, 303] on div "**********" at bounding box center [461, 305] width 368 height 602
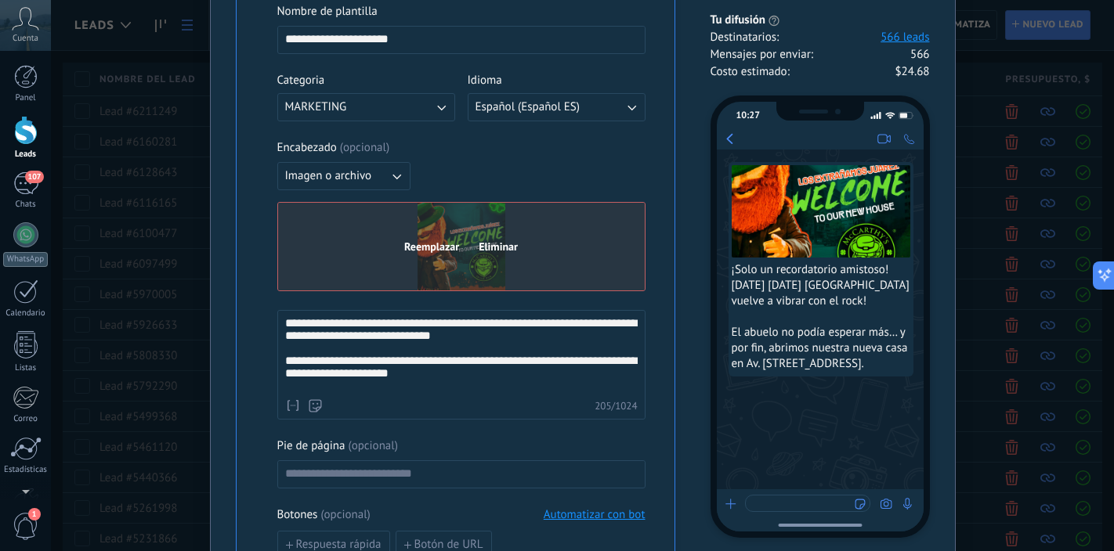
click at [433, 248] on span "Reemplazar" at bounding box center [431, 246] width 55 height 11
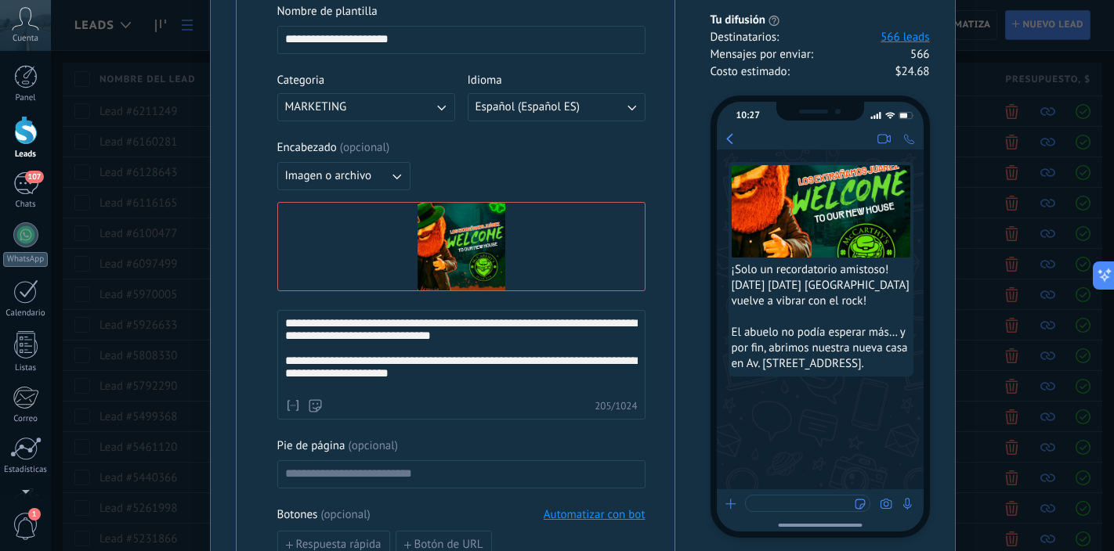
click at [525, 160] on div "Encabezado ( opcional ) Imagen o archivo Reemplazar Eliminar" at bounding box center [461, 215] width 368 height 151
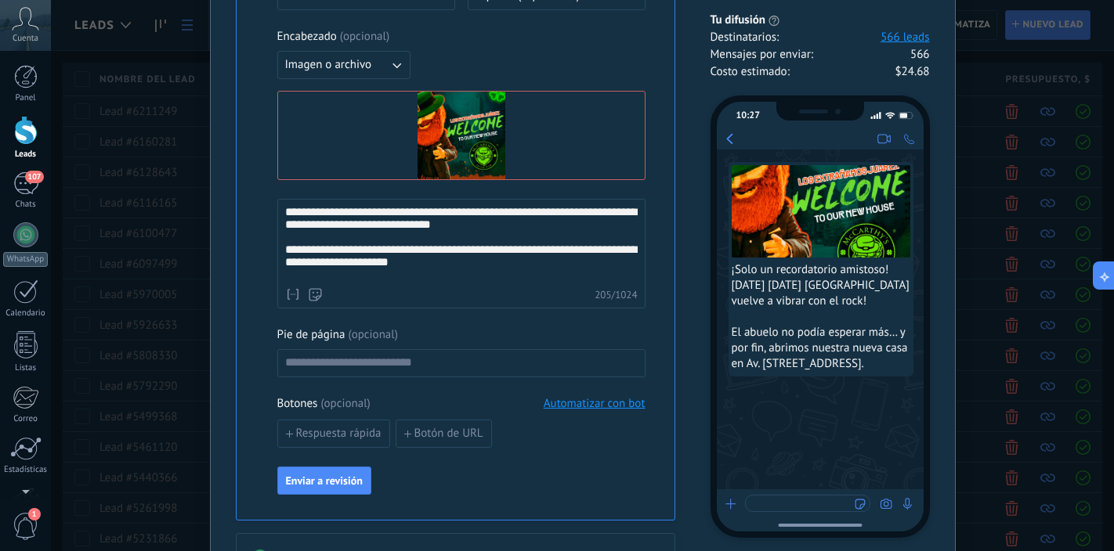
scroll to position [494, 0]
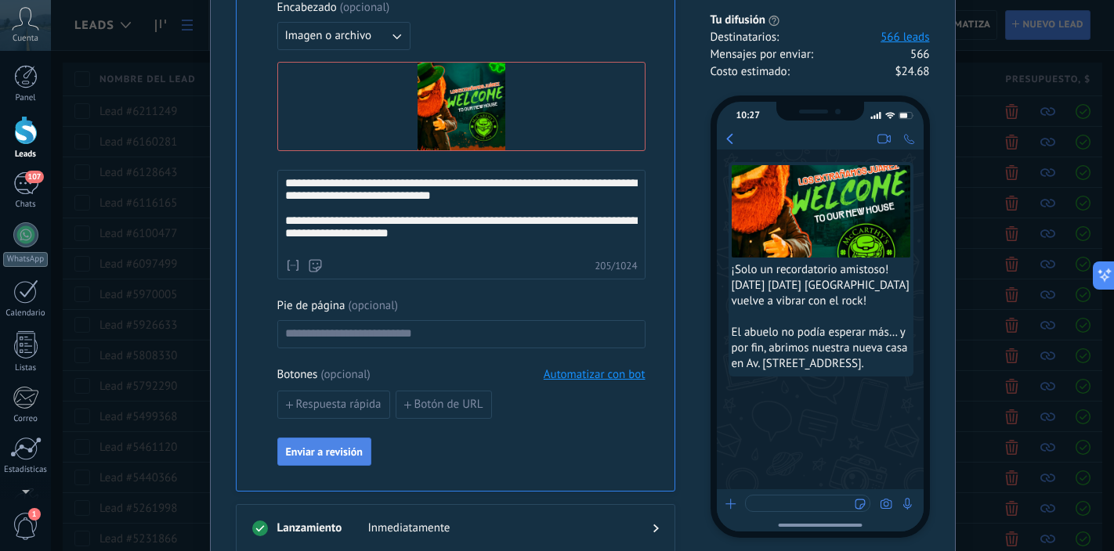
click at [317, 446] on span "Enviar a revisión" at bounding box center [324, 451] width 77 height 11
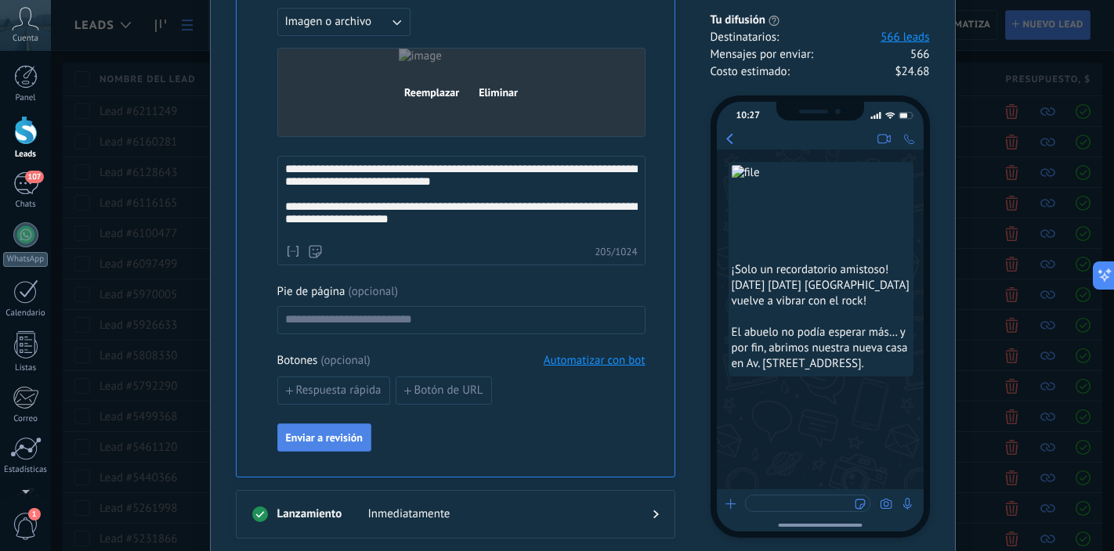
scroll to position [499, 0]
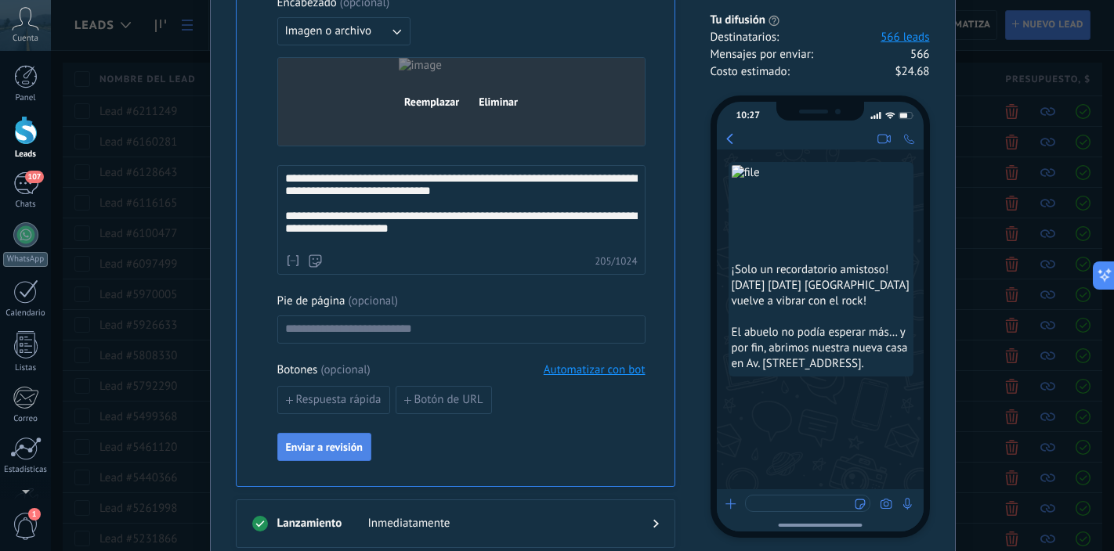
click at [480, 110] on button "Eliminar" at bounding box center [498, 101] width 53 height 23
click at [480, 110] on div "**********" at bounding box center [461, 160] width 368 height 602
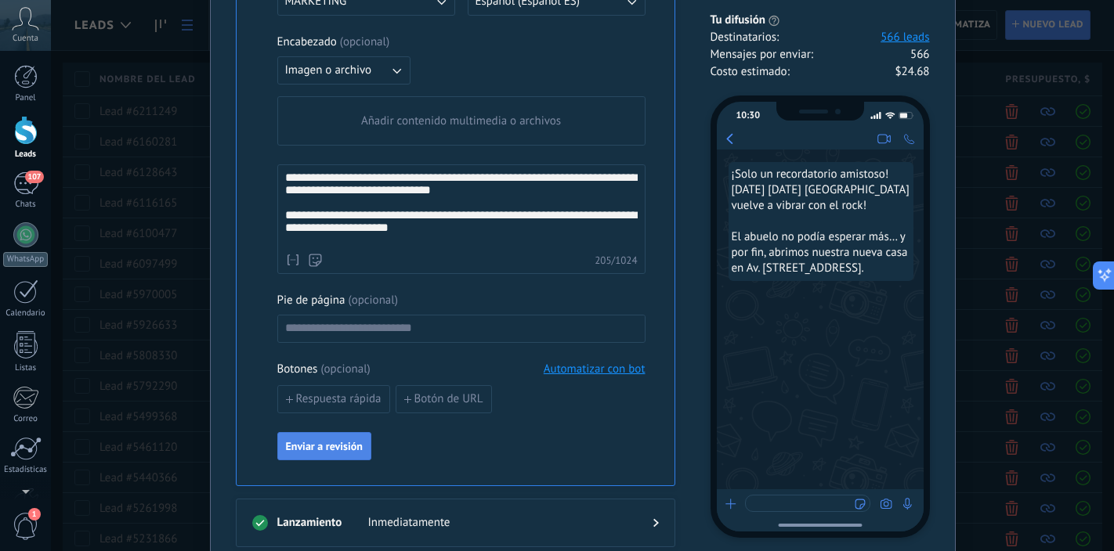
scroll to position [458, 0]
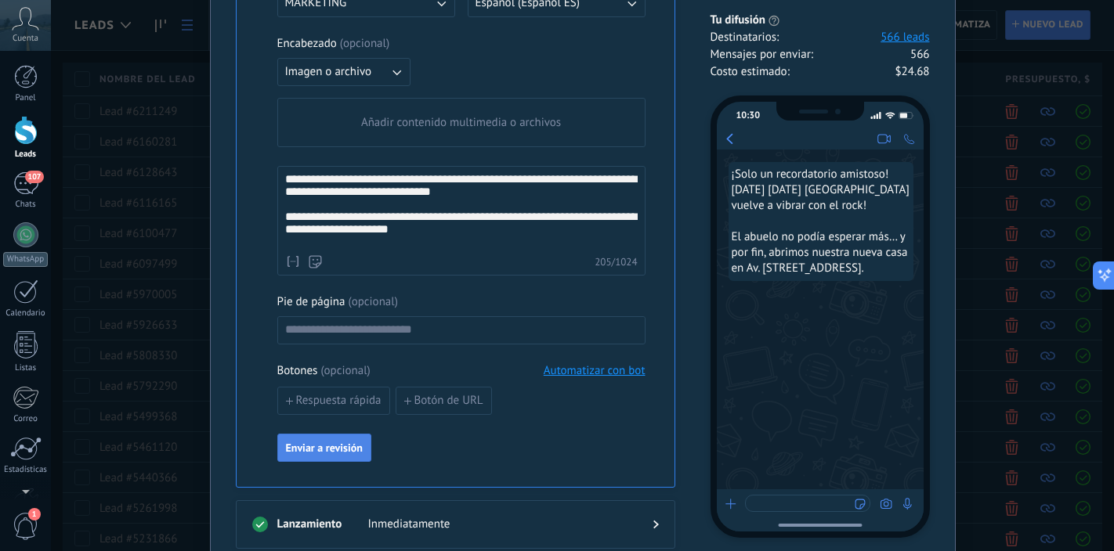
click at [491, 87] on div "Encabezado ( opcional ) Imagen o archivo Añadir contenido multimedia o archivos" at bounding box center [461, 91] width 368 height 111
click at [346, 446] on span "Enviar a revisión" at bounding box center [324, 448] width 77 height 11
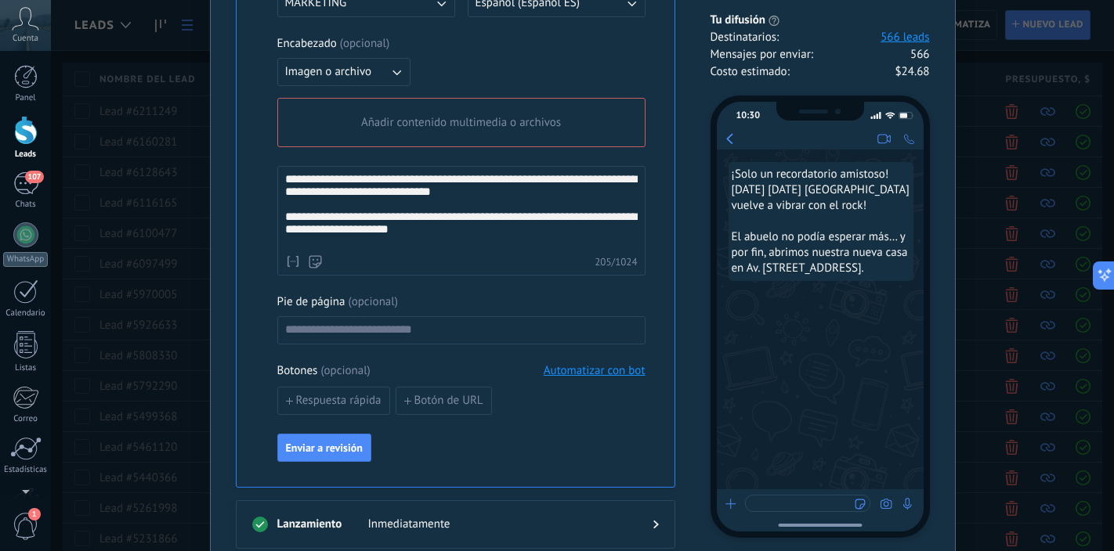
click at [475, 128] on span "Añadir contenido multimedia o archivos" at bounding box center [461, 123] width 200 height 16
click at [0, 0] on input "Añadir contenido multimedia o archivos" at bounding box center [0, 0] width 0 height 0
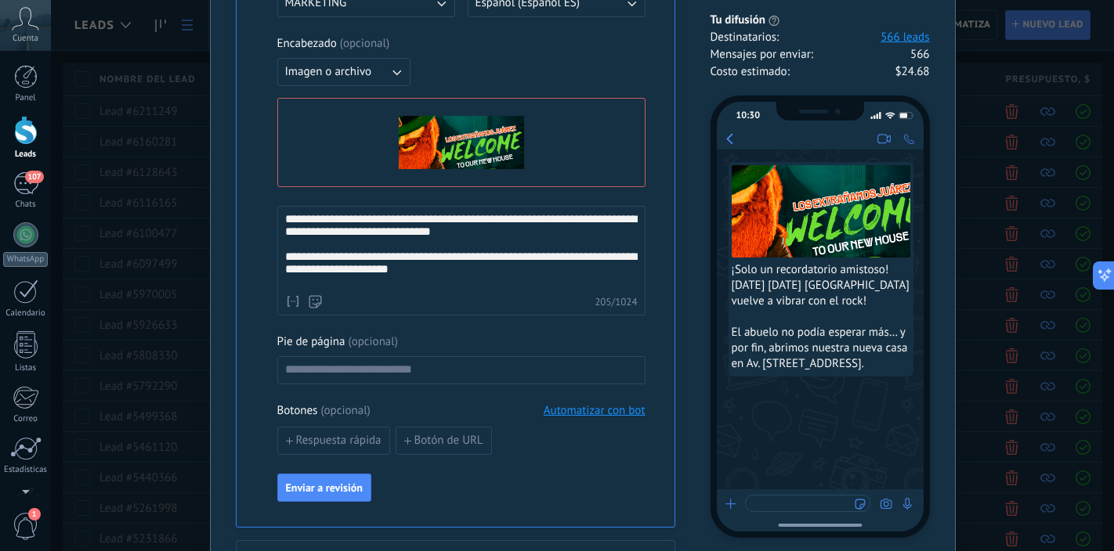
click at [531, 64] on div "Encabezado ( opcional ) Imagen o archivo Reemplazar Eliminar" at bounding box center [461, 111] width 368 height 151
click at [344, 490] on span "Enviar a revisión" at bounding box center [324, 487] width 77 height 11
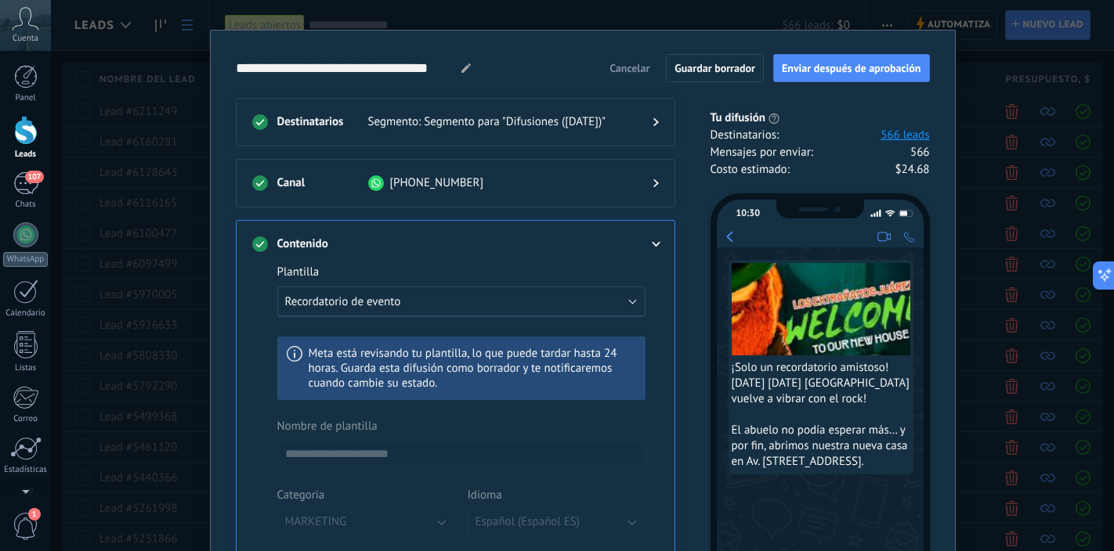
scroll to position [0, 0]
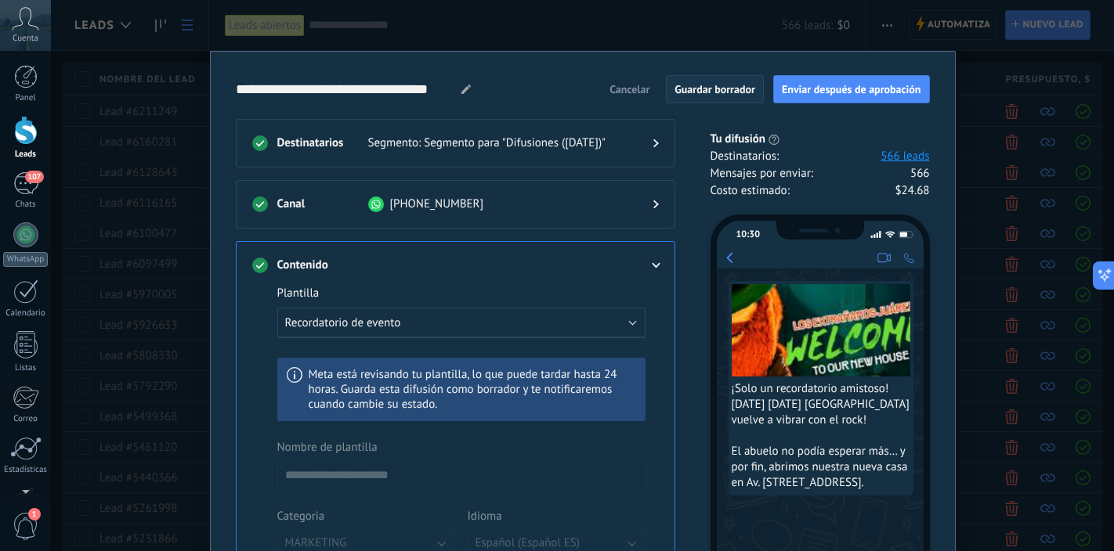
click at [703, 99] on button "Guardar borrador" at bounding box center [715, 89] width 98 height 28
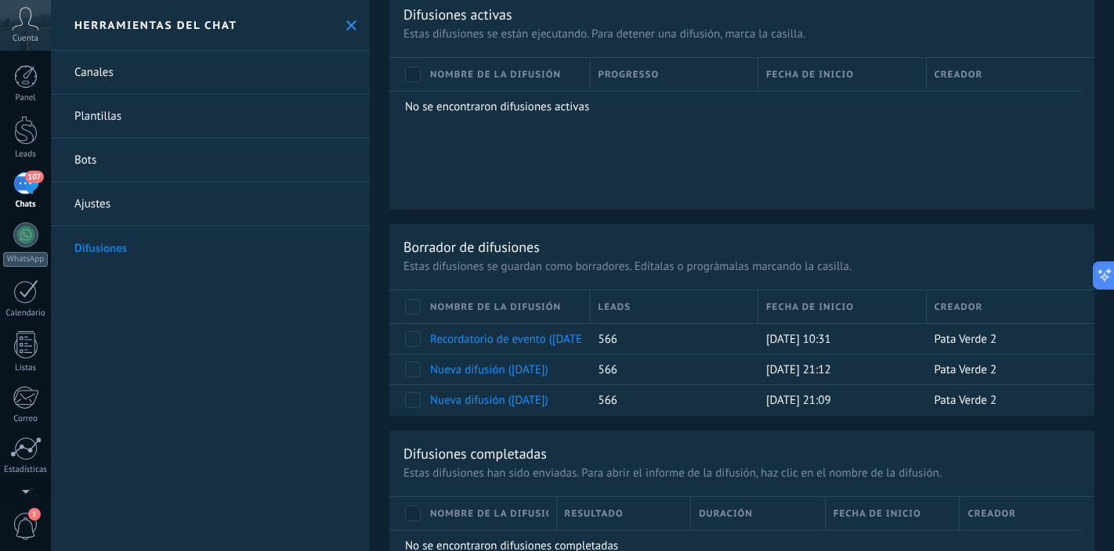
scroll to position [883, 0]
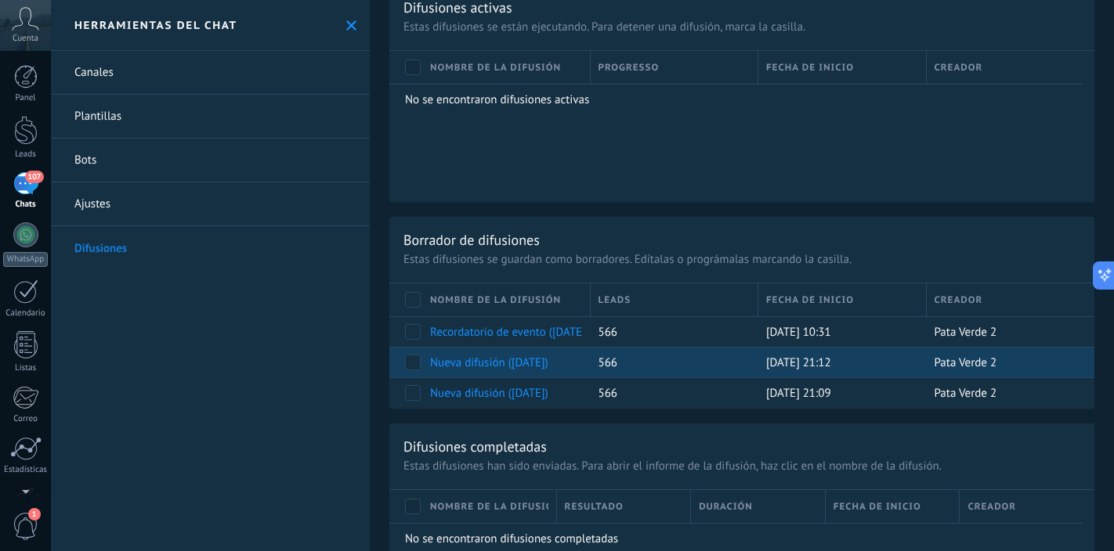
click at [486, 359] on link "Nueva difusión ([DATE])" at bounding box center [489, 363] width 118 height 15
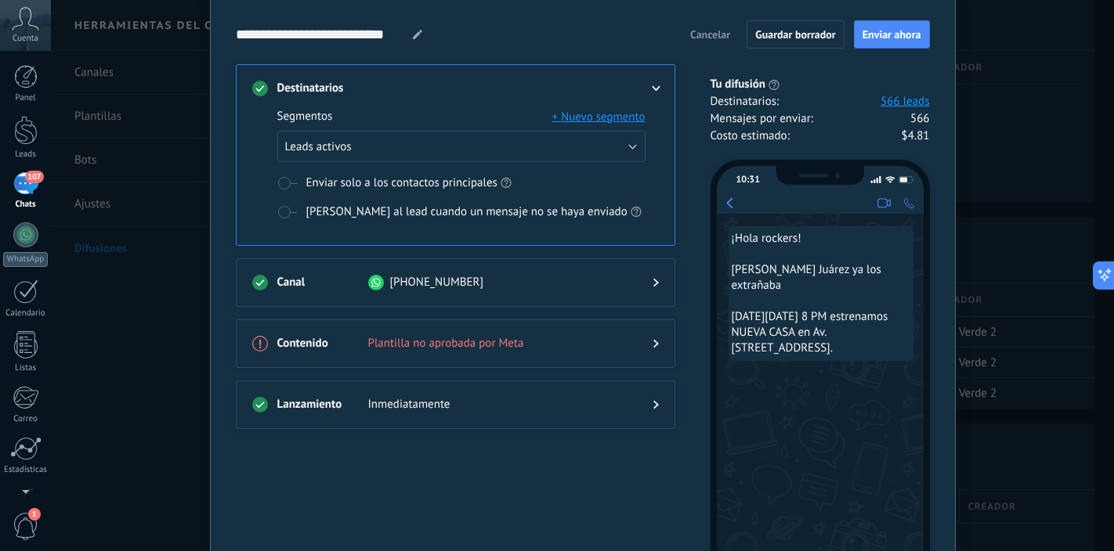
scroll to position [46, 0]
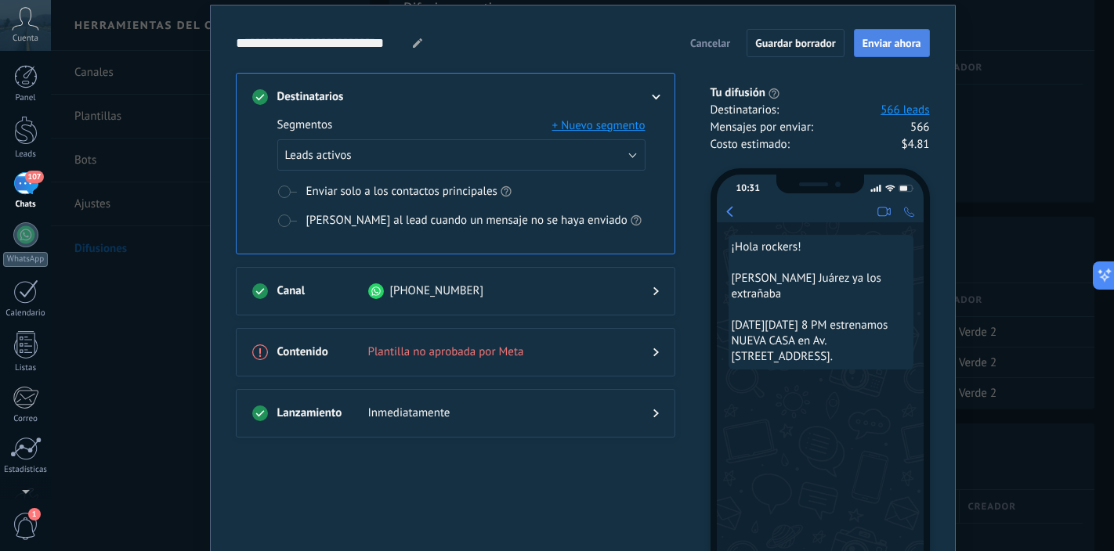
click at [879, 45] on span "Enviar ahora" at bounding box center [891, 43] width 59 height 11
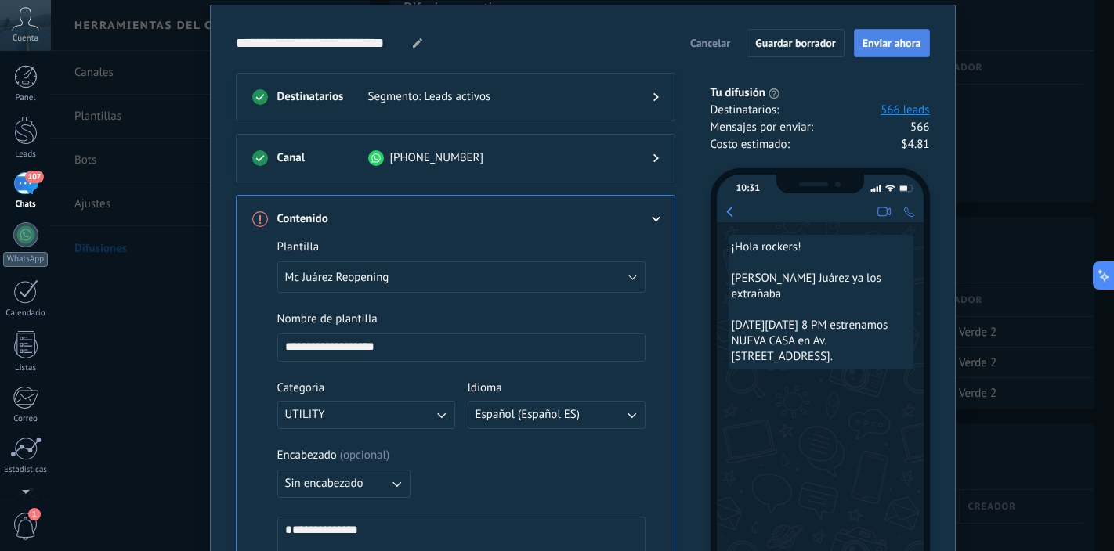
click at [879, 45] on span "Enviar ahora" at bounding box center [891, 43] width 59 height 11
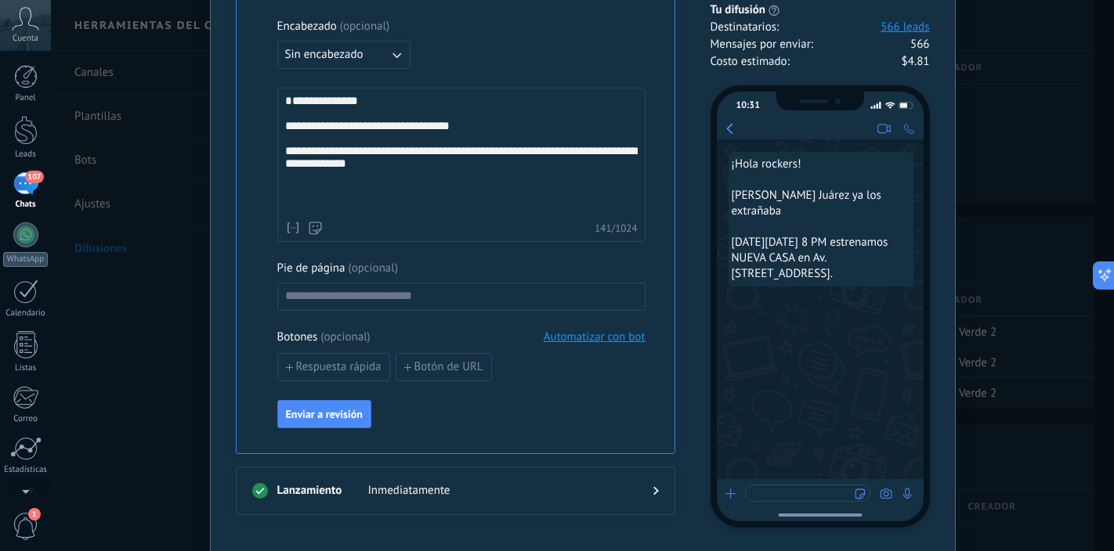
scroll to position [527, 0]
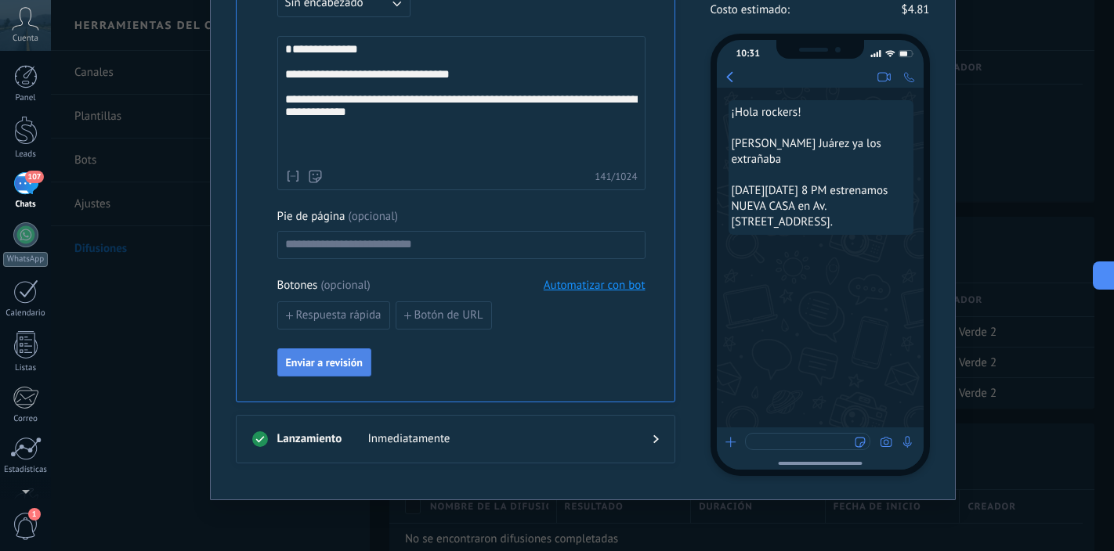
click at [337, 368] on span "Enviar a revisión" at bounding box center [324, 362] width 77 height 11
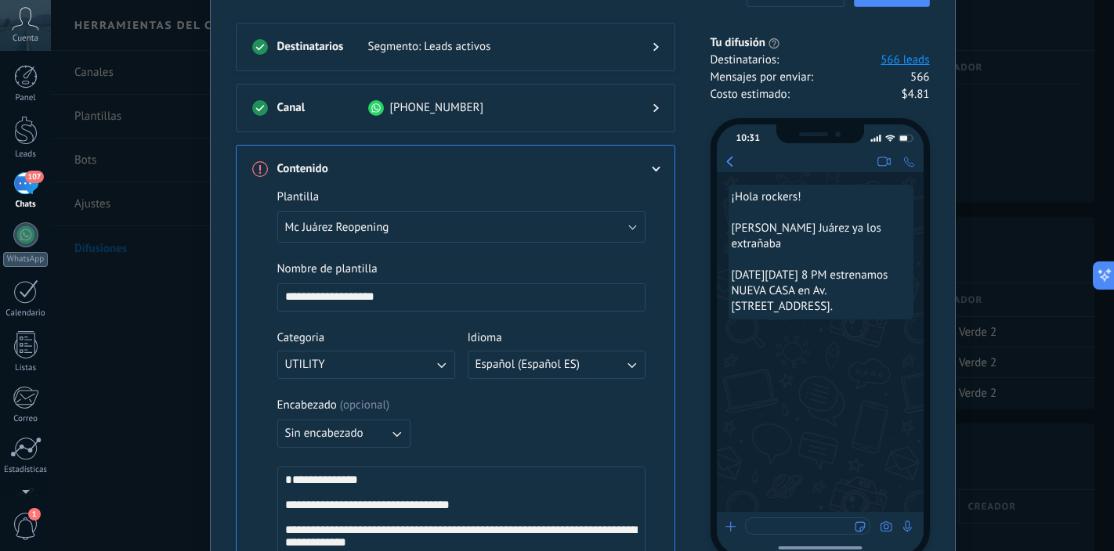
scroll to position [0, 0]
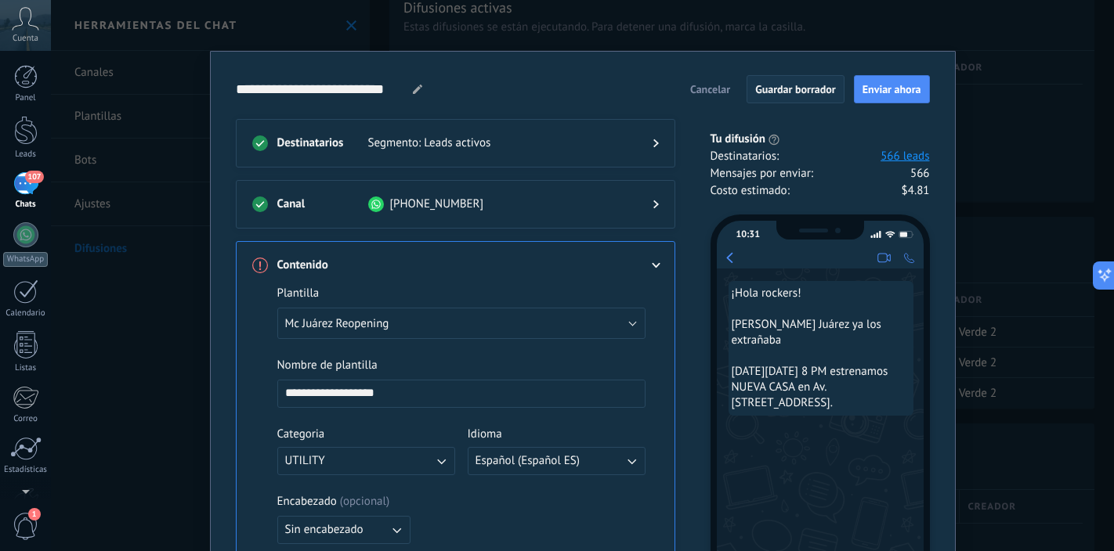
click at [774, 88] on span "Guardar borrador" at bounding box center [795, 89] width 81 height 11
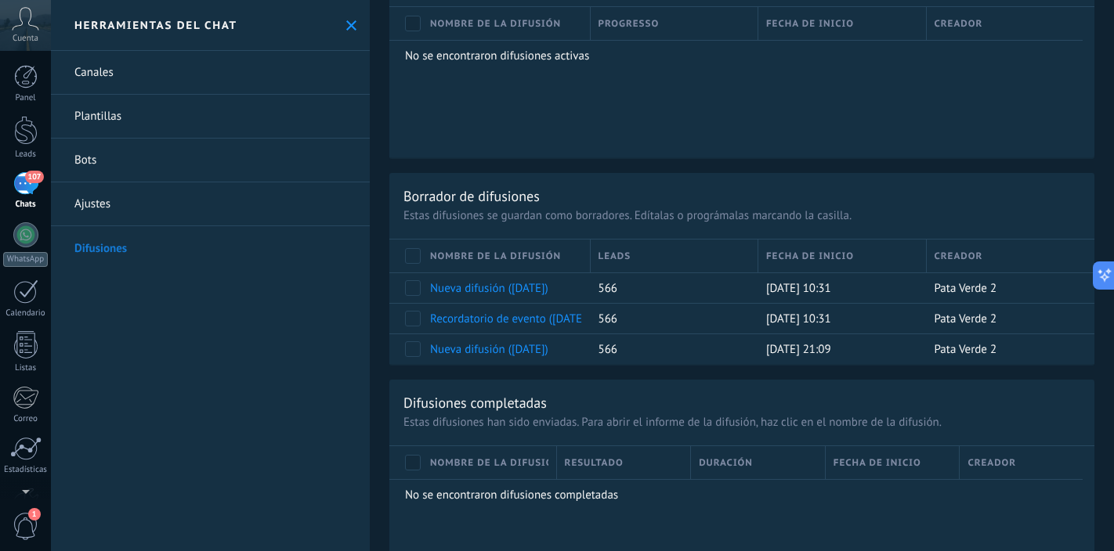
scroll to position [931, 0]
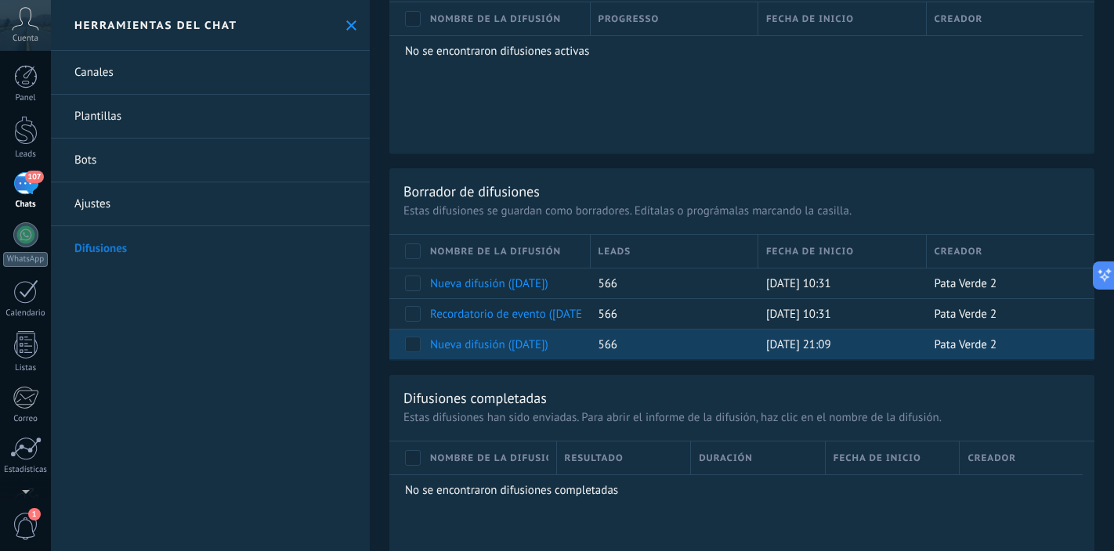
click at [529, 345] on link "Nueva difusión ([DATE])" at bounding box center [489, 345] width 118 height 15
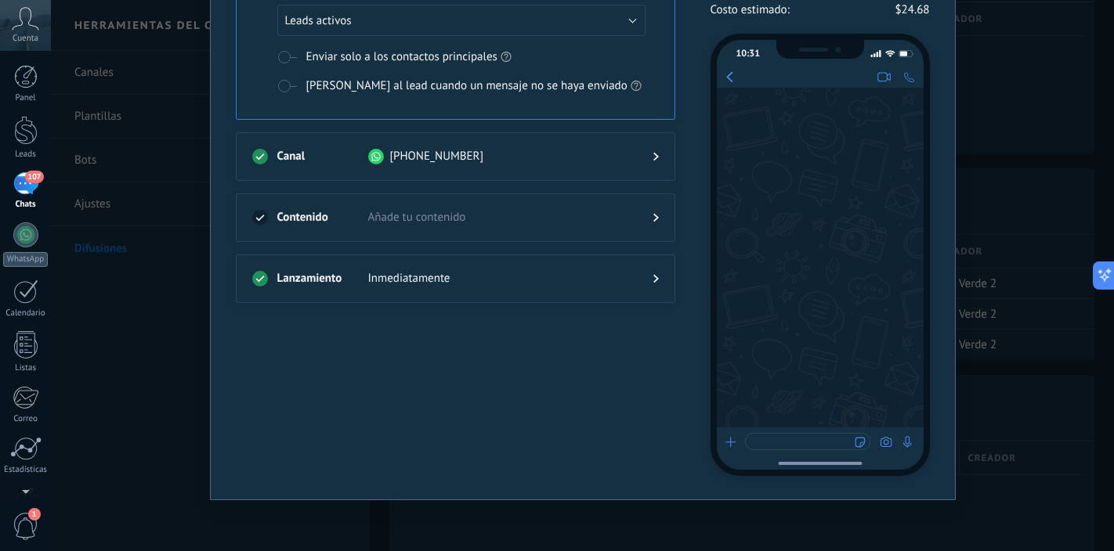
scroll to position [47, 0]
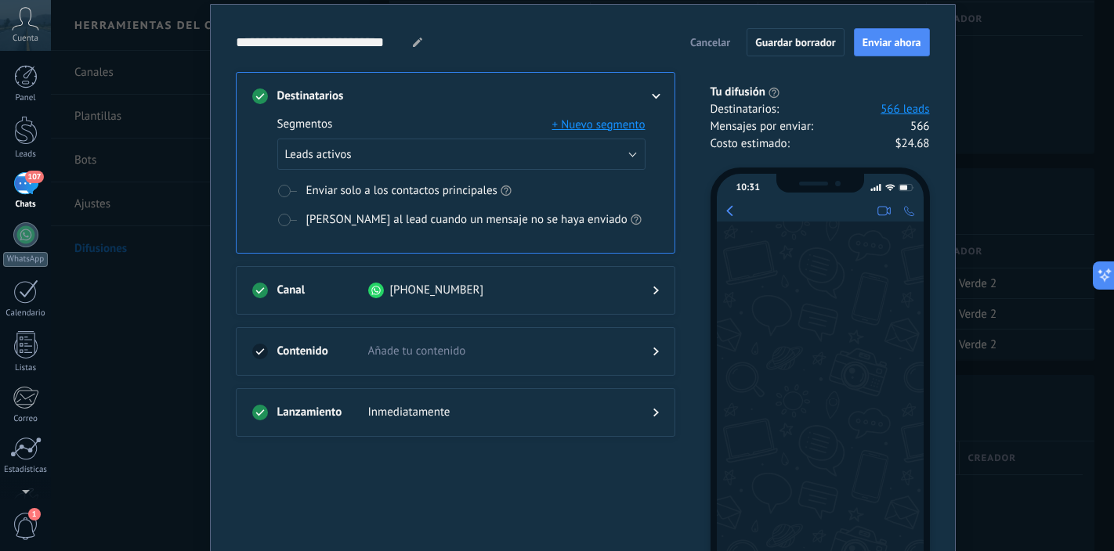
click at [699, 39] on span "Cancelar" at bounding box center [710, 42] width 40 height 11
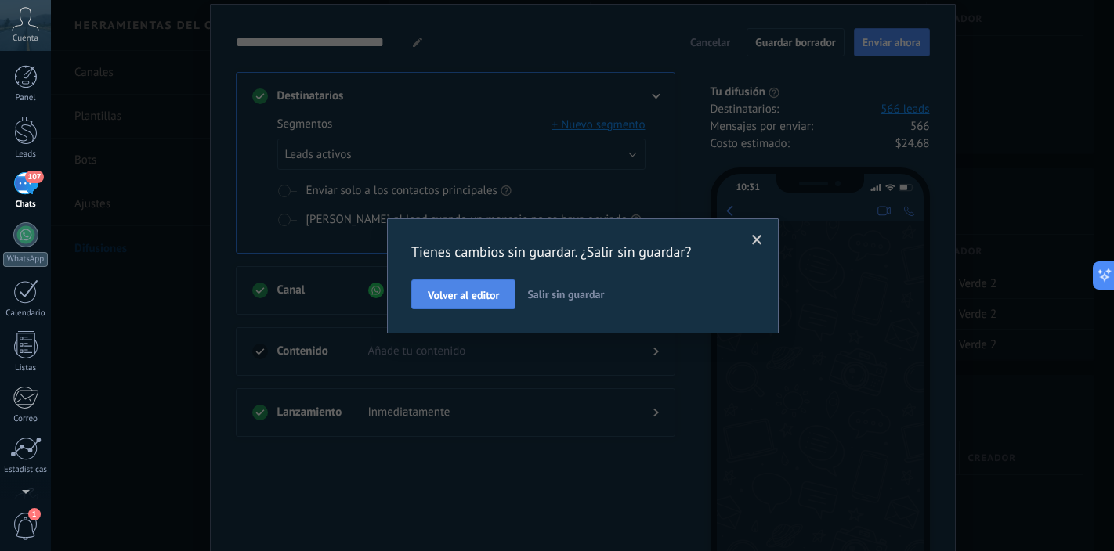
click at [506, 293] on button "Volver al editor" at bounding box center [463, 295] width 104 height 30
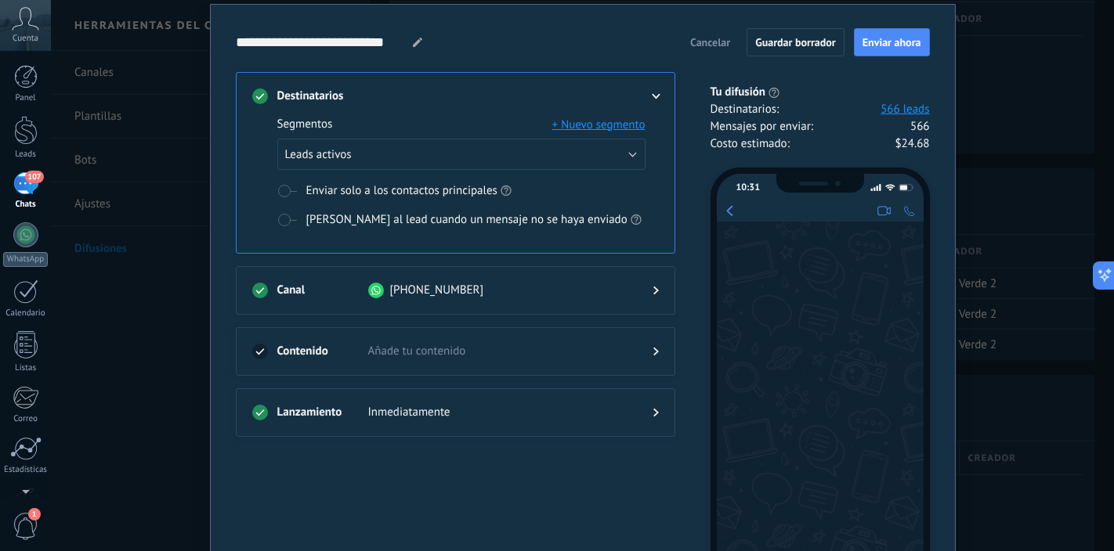
click at [702, 45] on span "Cancelar" at bounding box center [710, 42] width 40 height 11
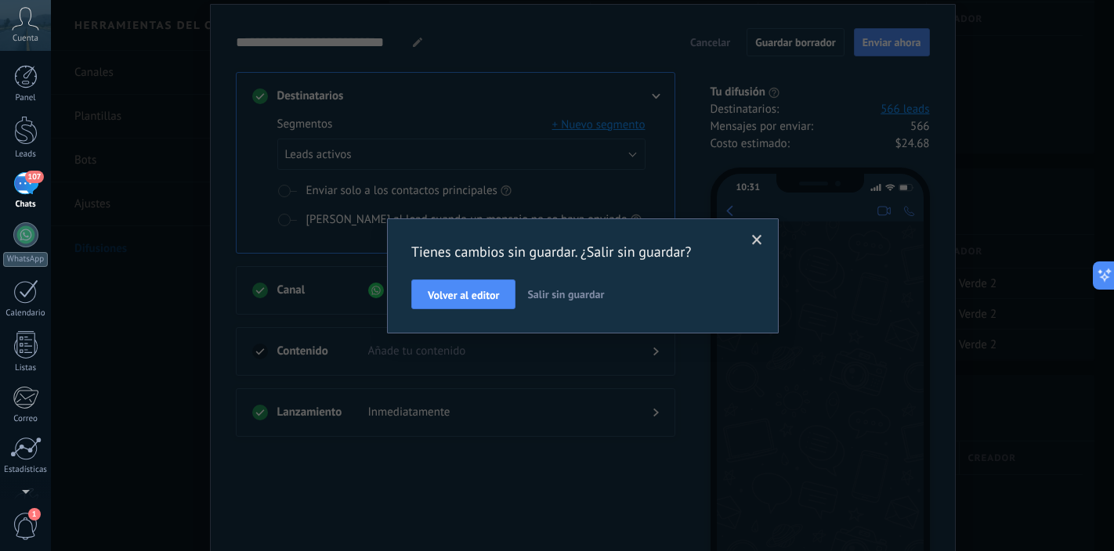
click at [591, 295] on span "Salir sin guardar" at bounding box center [565, 294] width 77 height 14
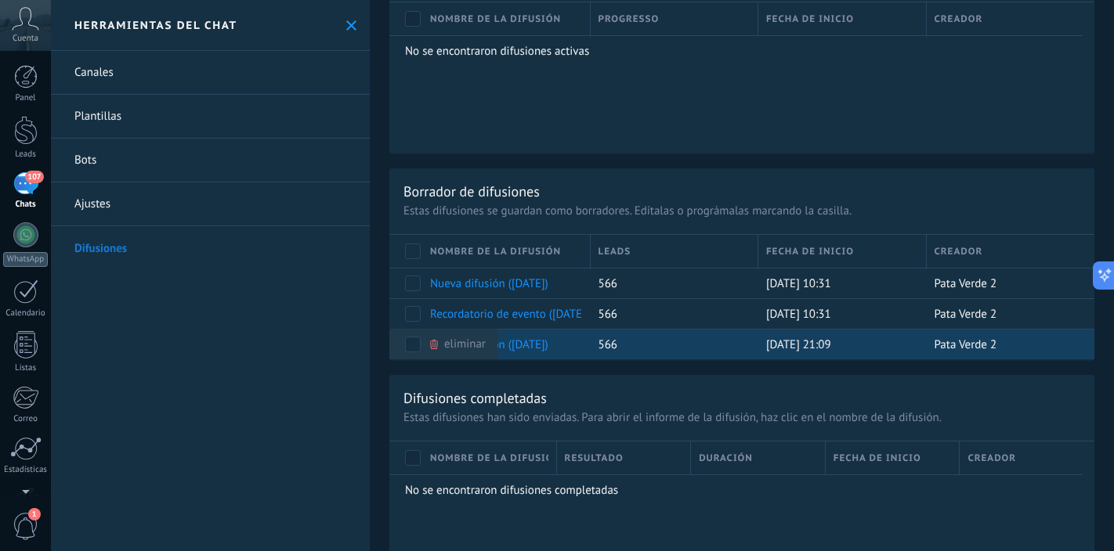
click at [433, 346] on icon at bounding box center [434, 344] width 8 height 9
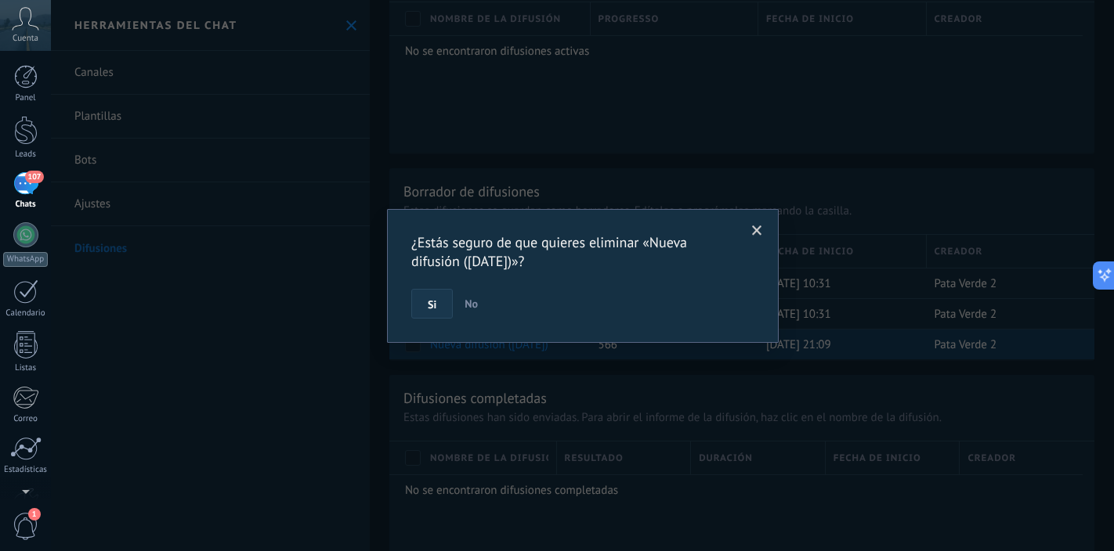
click at [434, 301] on span "Si" at bounding box center [432, 304] width 9 height 11
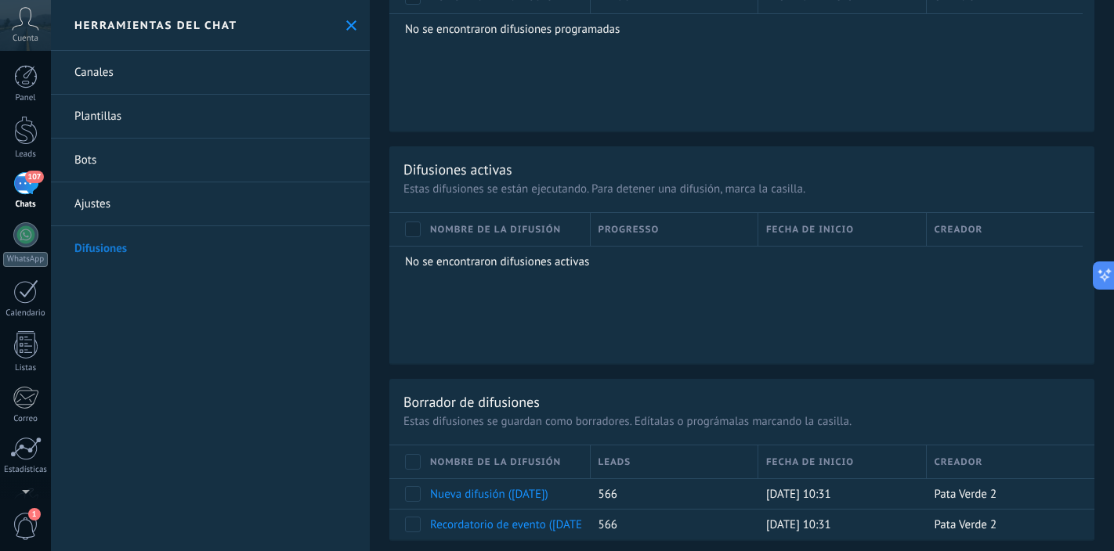
scroll to position [720, 0]
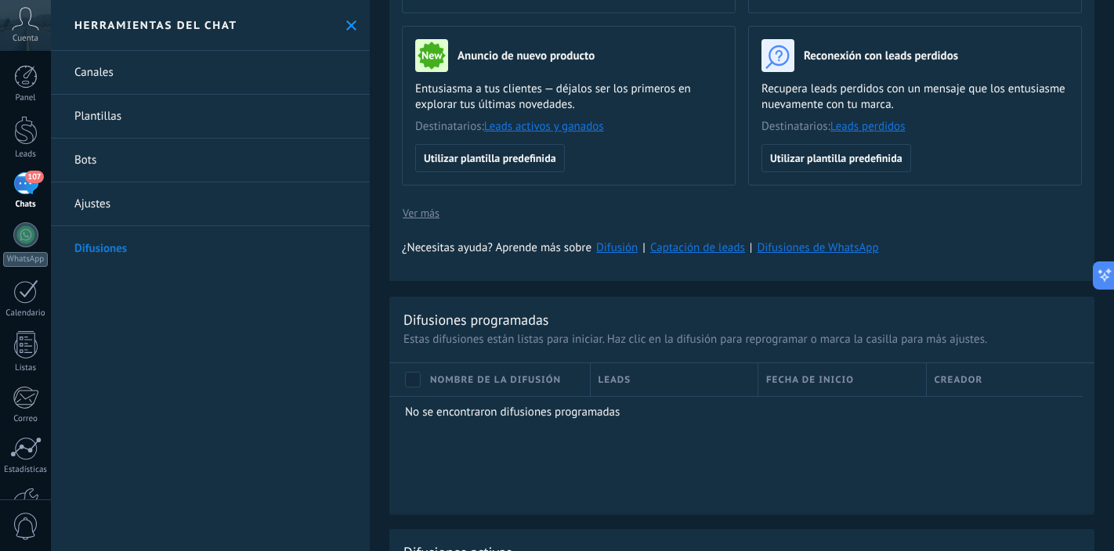
scroll to position [337, 0]
click at [616, 249] on link "Difusión" at bounding box center [617, 248] width 42 height 15
